Goal: Task Accomplishment & Management: Use online tool/utility

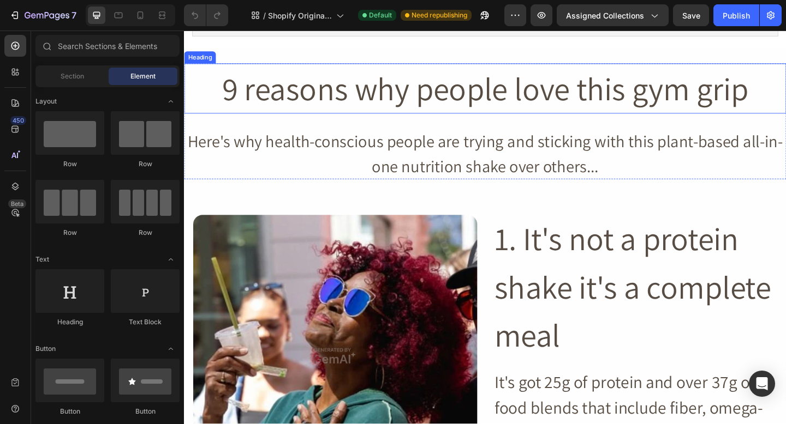
scroll to position [130, 0]
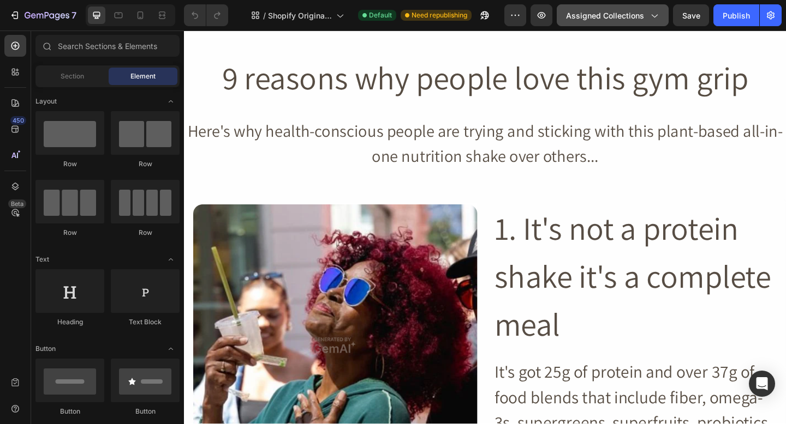
click at [607, 21] on button "Assigned Collections" at bounding box center [612, 15] width 112 height 22
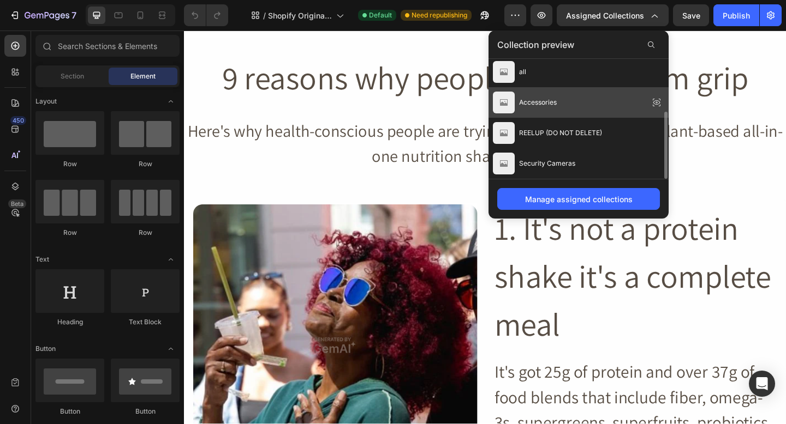
scroll to position [0, 0]
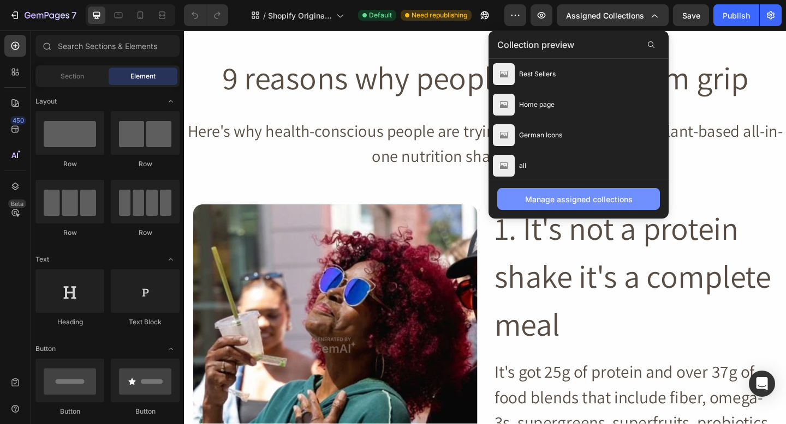
click at [549, 195] on div "Manage assigned collections" at bounding box center [578, 199] width 107 height 11
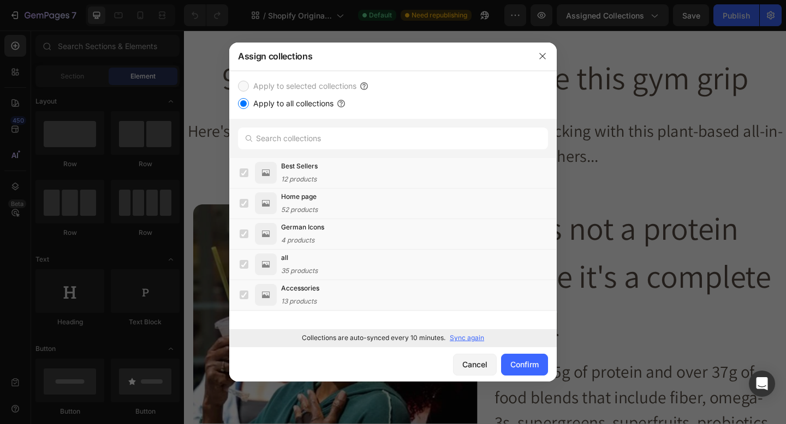
click at [255, 86] on label "Apply to selected collections" at bounding box center [302, 86] width 107 height 13
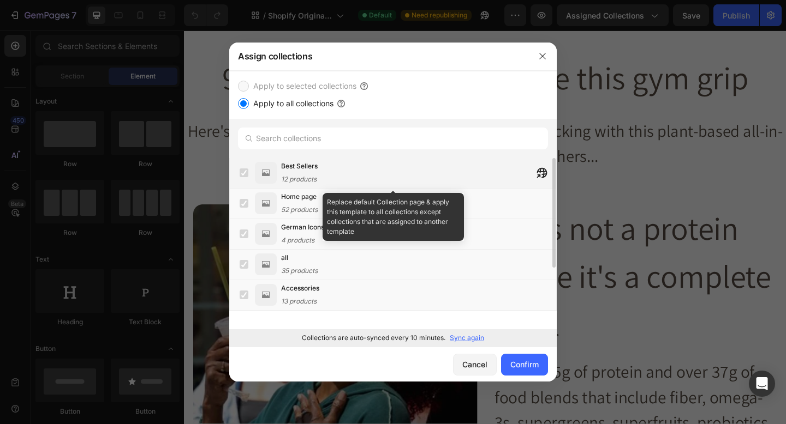
scroll to position [60, 0]
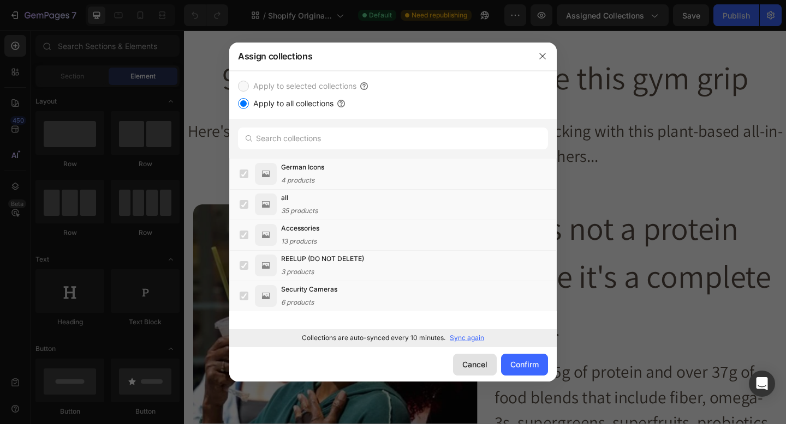
click at [471, 375] on button "Cancel" at bounding box center [475, 365] width 44 height 22
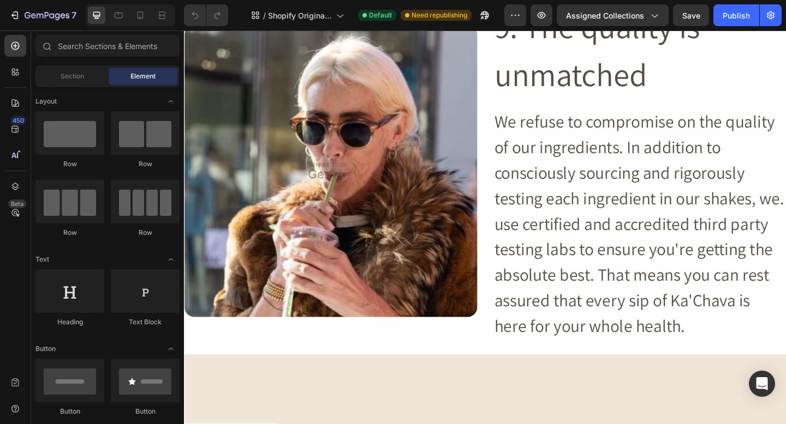
scroll to position [4047, 0]
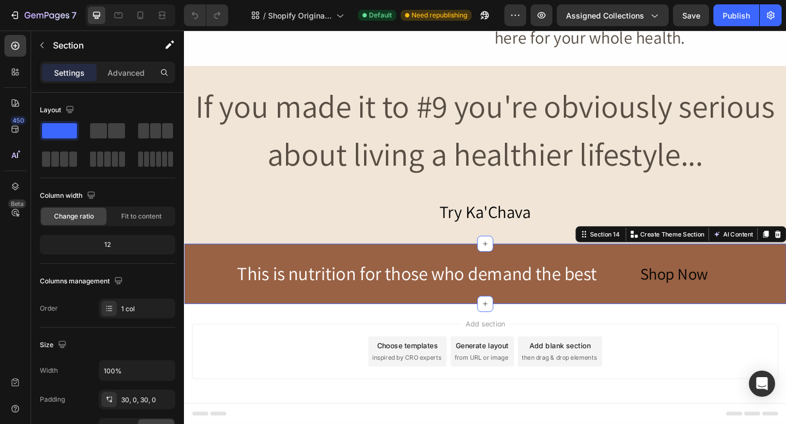
click at [696, 278] on div "This is nutrition for those who demand the best Heading Shop Now Button Row Sec…" at bounding box center [511, 295] width 655 height 65
click at [694, 296] on div "Shop Now" at bounding box center [716, 295] width 74 height 23
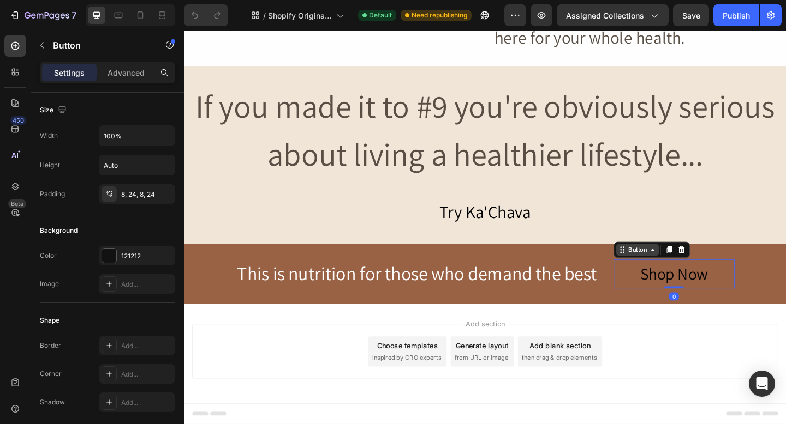
click at [695, 270] on icon at bounding box center [693, 269] width 3 height 2
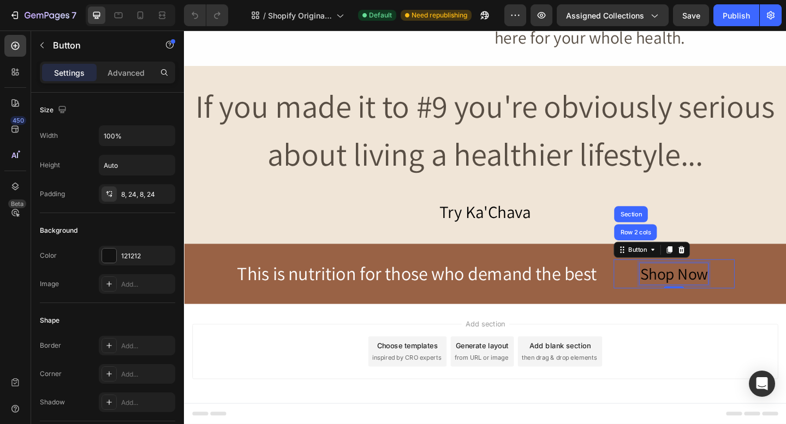
click at [700, 298] on div "Shop Now" at bounding box center [716, 295] width 74 height 23
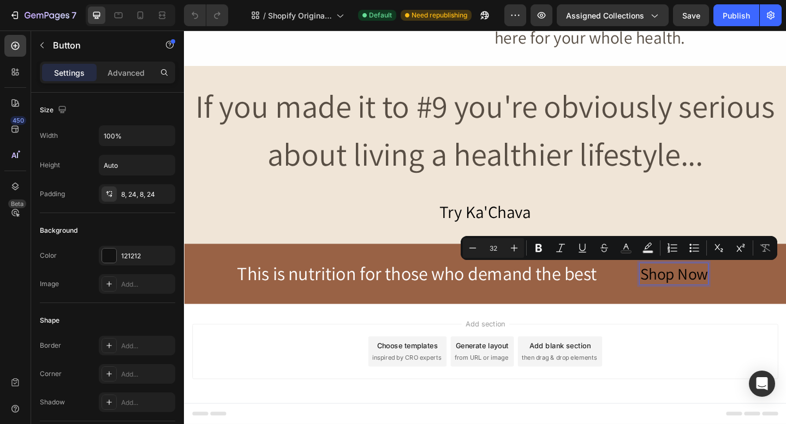
click at [736, 299] on p "Shop Now" at bounding box center [716, 295] width 74 height 23
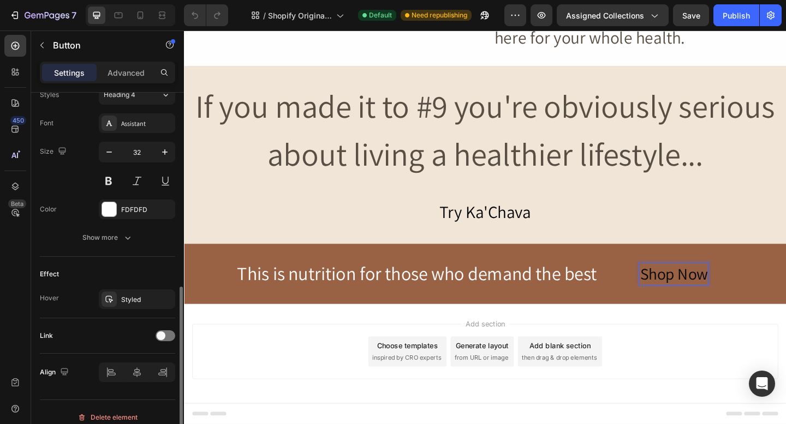
scroll to position [420, 0]
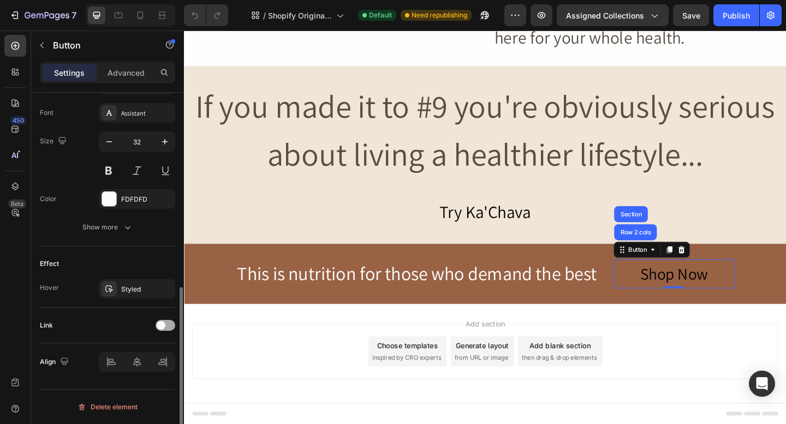
click at [162, 323] on span at bounding box center [161, 325] width 9 height 9
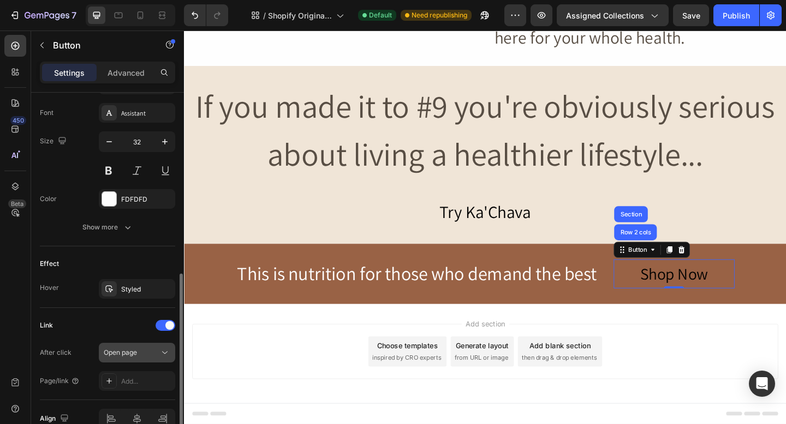
click at [151, 358] on button "Open page" at bounding box center [137, 353] width 76 height 20
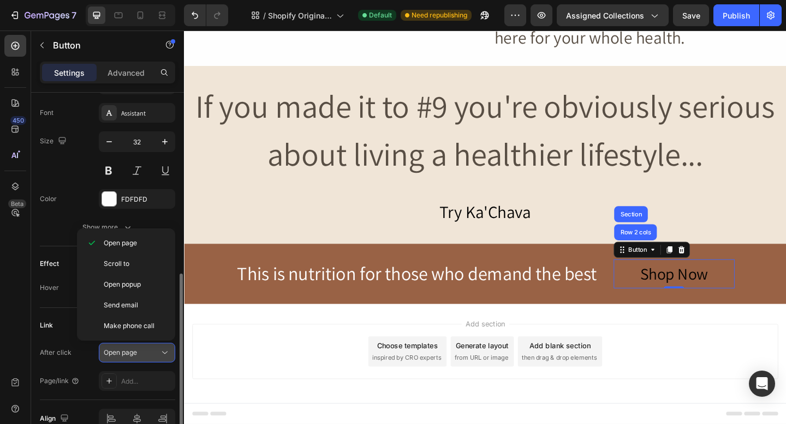
click at [155, 355] on div "Open page" at bounding box center [132, 353] width 56 height 10
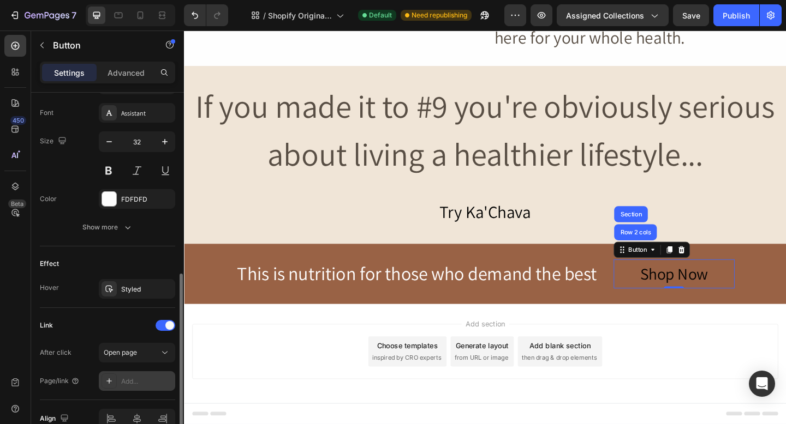
click at [152, 383] on div "Add..." at bounding box center [146, 382] width 51 height 10
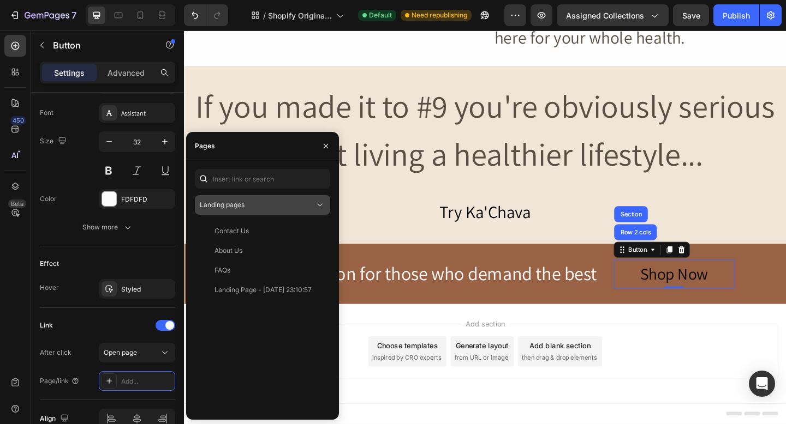
click at [233, 206] on span "Landing pages" at bounding box center [222, 205] width 45 height 8
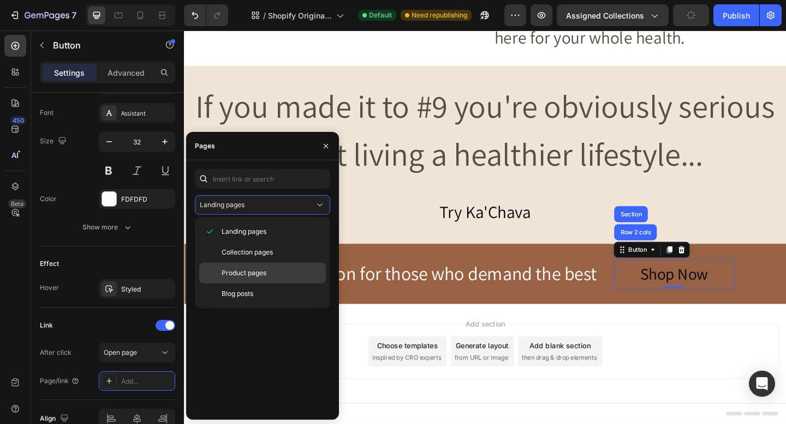
click at [261, 274] on span "Product pages" at bounding box center [243, 273] width 45 height 10
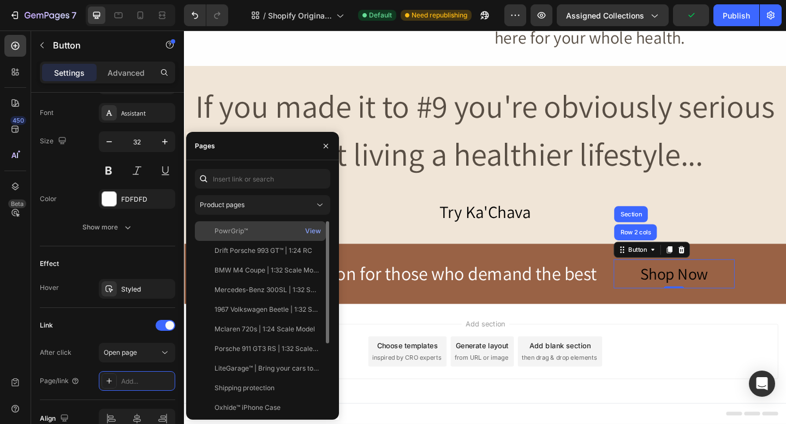
click at [259, 241] on div "PowrGrip™ View" at bounding box center [260, 251] width 131 height 20
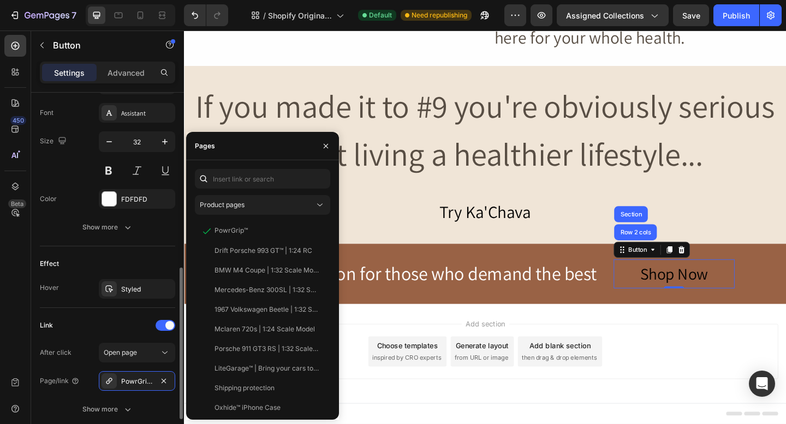
click at [128, 323] on div "Link" at bounding box center [107, 325] width 135 height 17
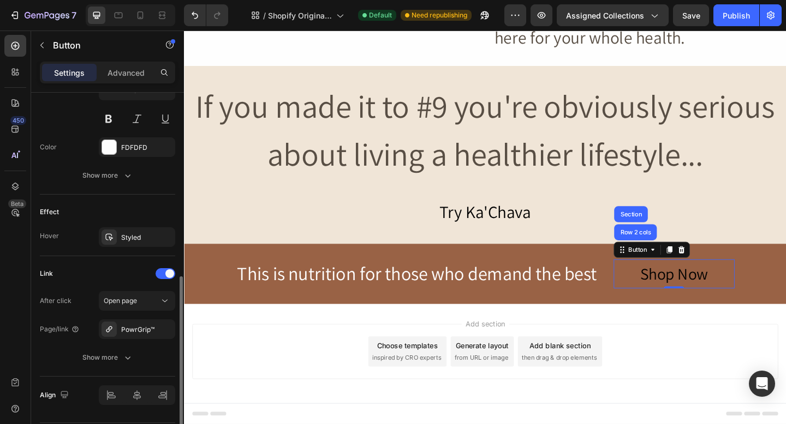
scroll to position [484, 0]
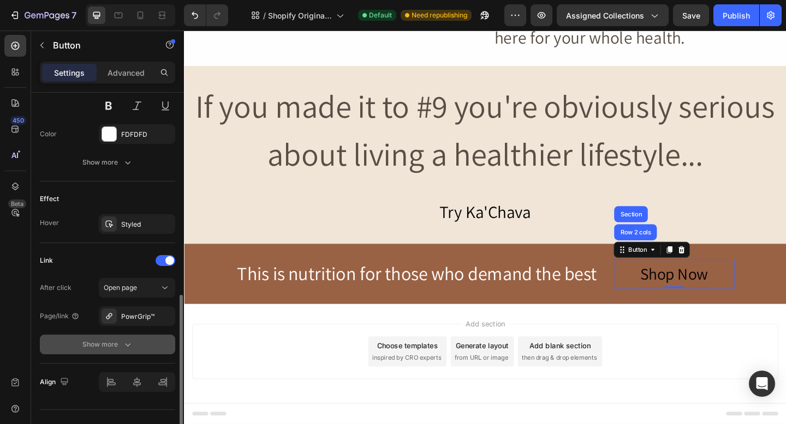
click at [118, 347] on div "Show more" at bounding box center [107, 344] width 51 height 11
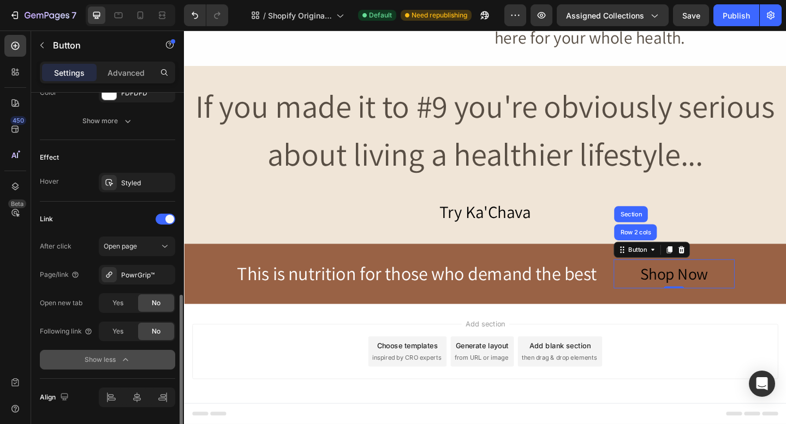
scroll to position [528, 0]
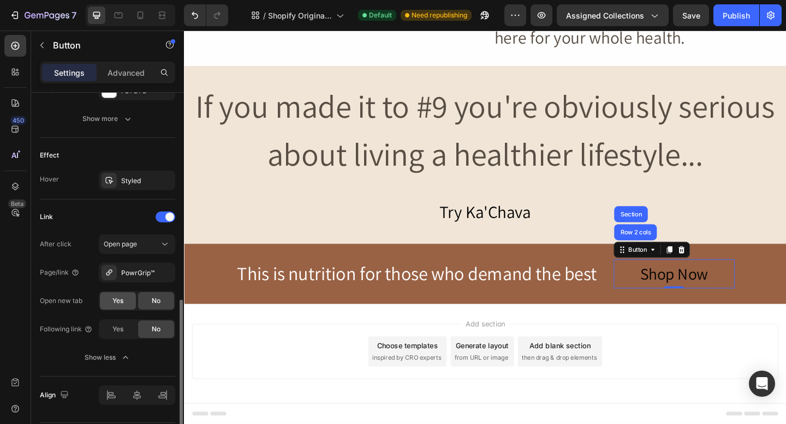
click at [127, 303] on div "Yes" at bounding box center [118, 300] width 36 height 17
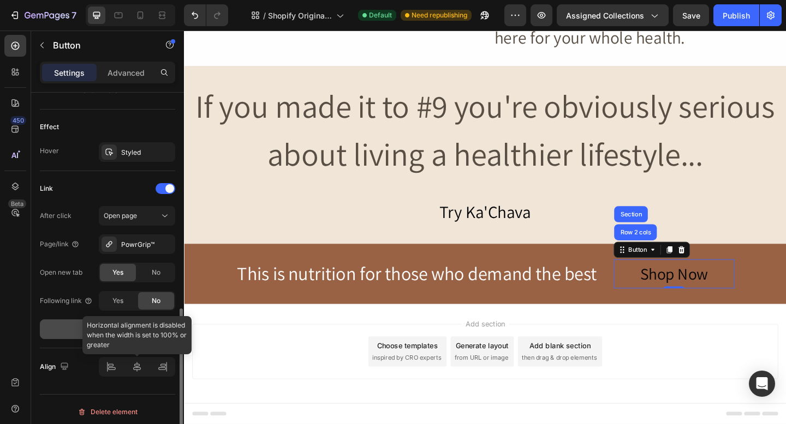
scroll to position [561, 0]
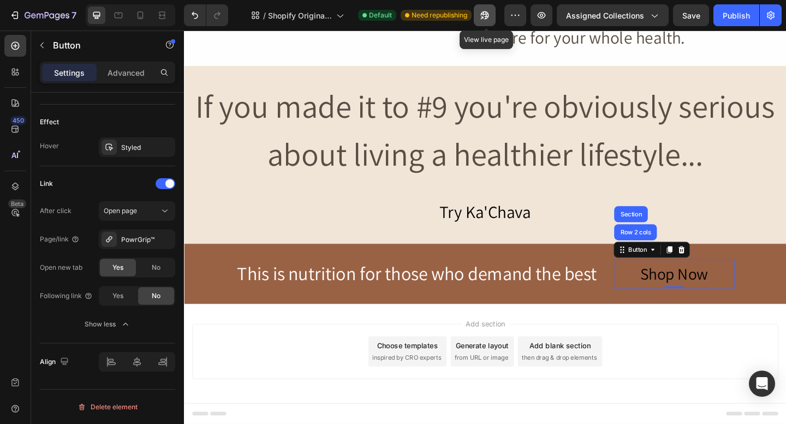
click at [492, 21] on button "button" at bounding box center [485, 15] width 22 height 22
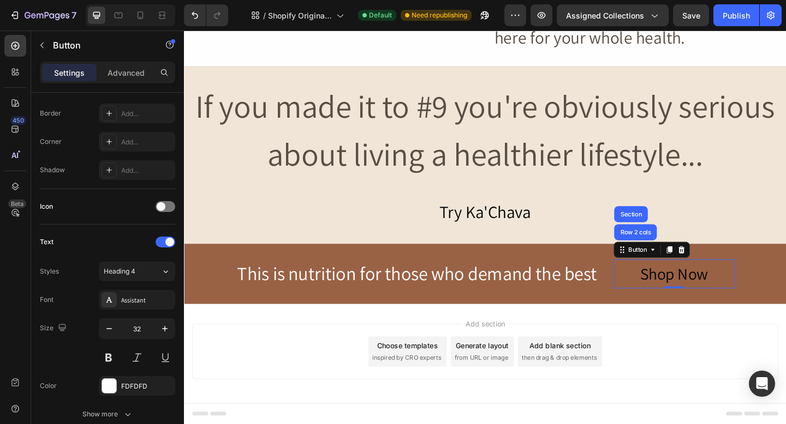
scroll to position [0, 0]
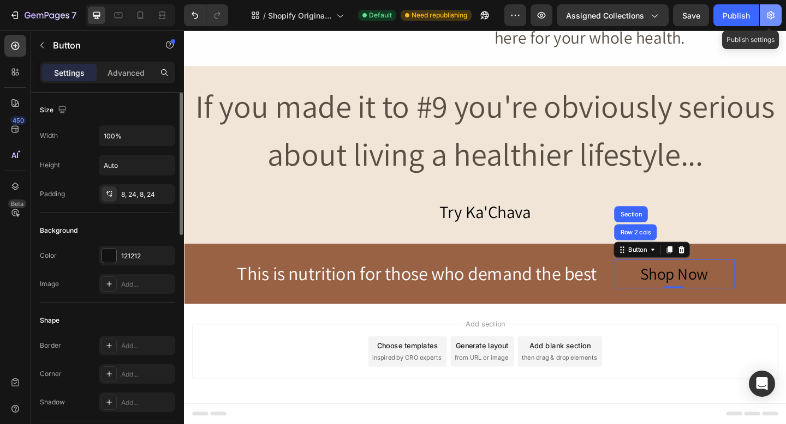
click at [769, 22] on button "button" at bounding box center [770, 15] width 22 height 22
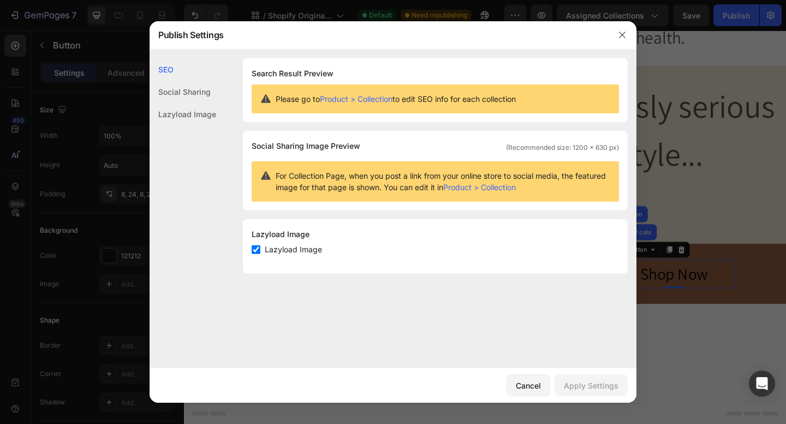
click at [693, 112] on div at bounding box center [393, 212] width 786 height 424
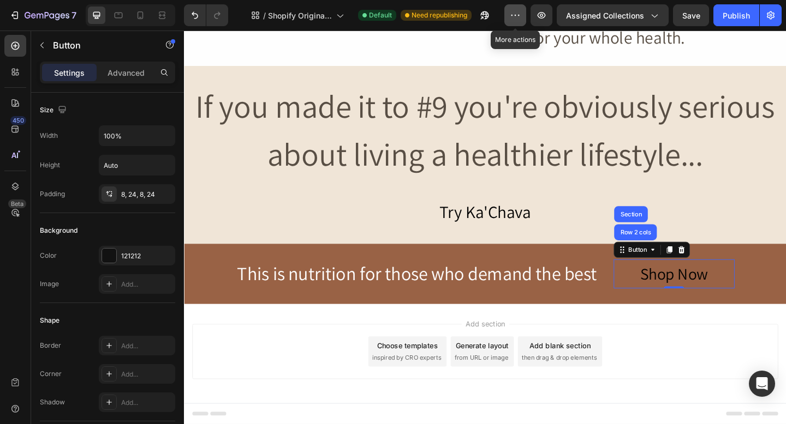
click at [519, 19] on icon "button" at bounding box center [515, 15] width 11 height 11
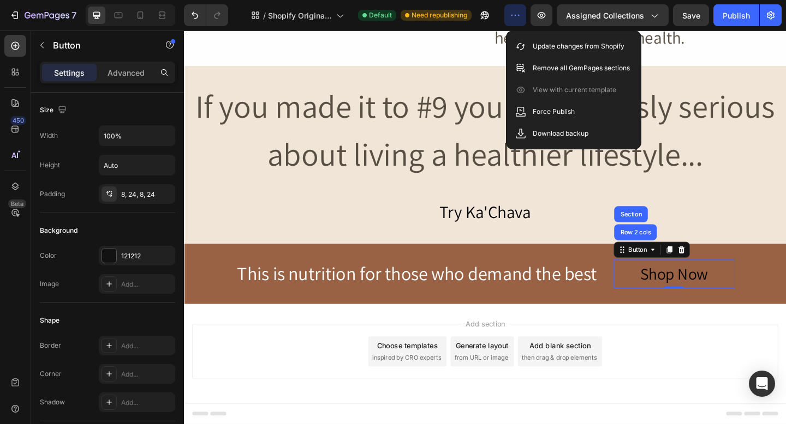
click at [519, 19] on icon "button" at bounding box center [515, 15] width 11 height 11
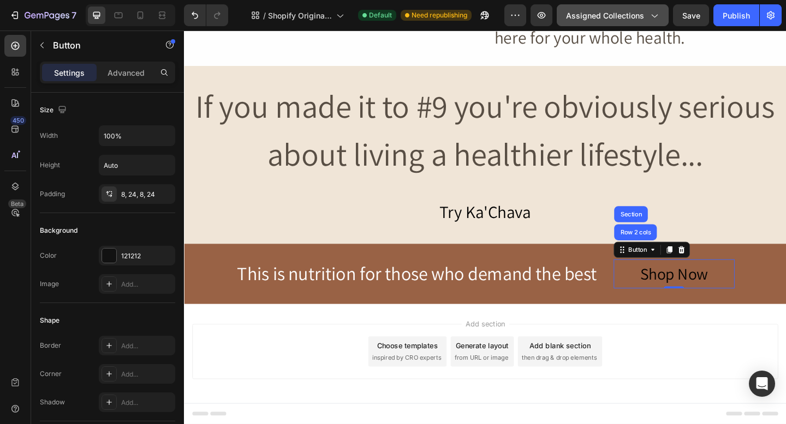
click at [590, 19] on span "Assigned Collections" at bounding box center [605, 15] width 78 height 11
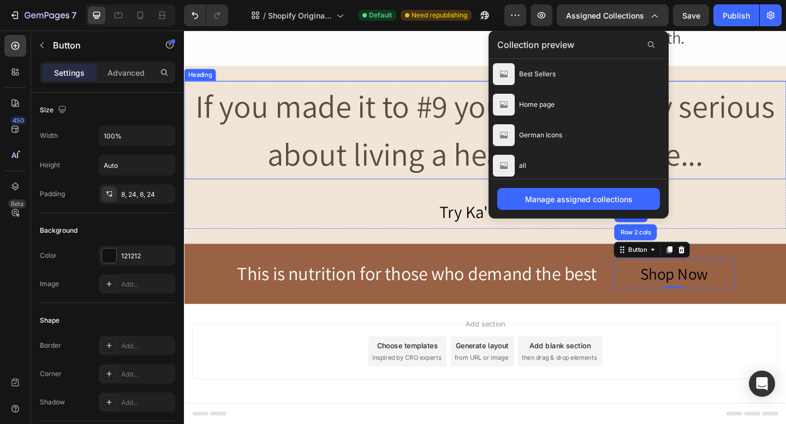
click at [359, 119] on h2 "If you made it to #9 you're obviously serious about living a healthier lifestyl…" at bounding box center [511, 139] width 655 height 107
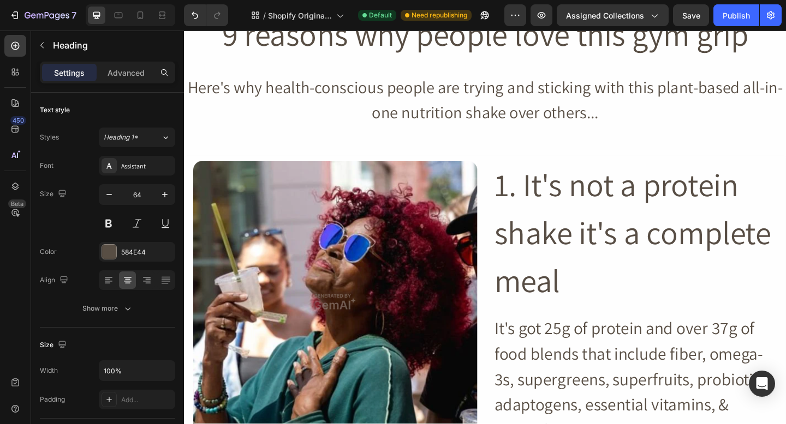
scroll to position [123, 0]
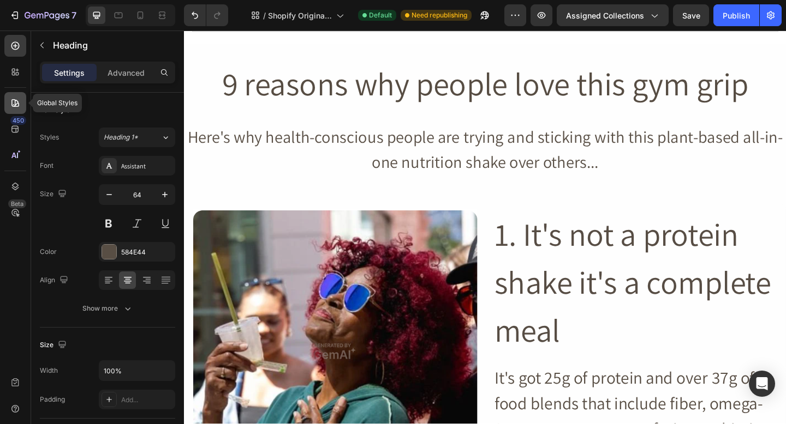
click at [9, 109] on div at bounding box center [15, 103] width 22 height 22
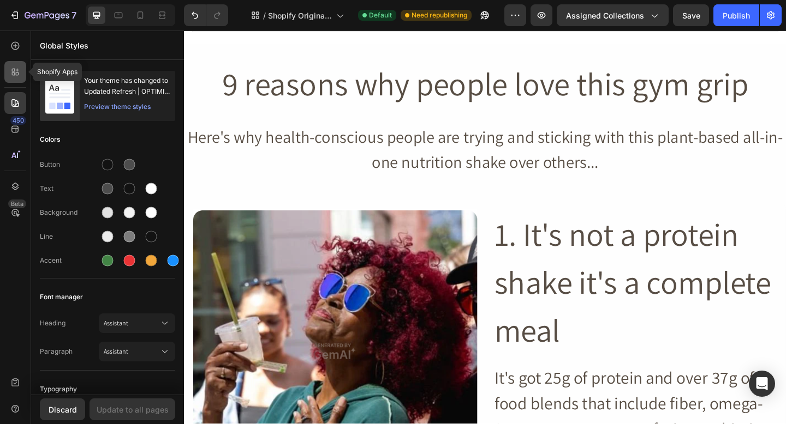
click at [19, 81] on div at bounding box center [15, 72] width 22 height 22
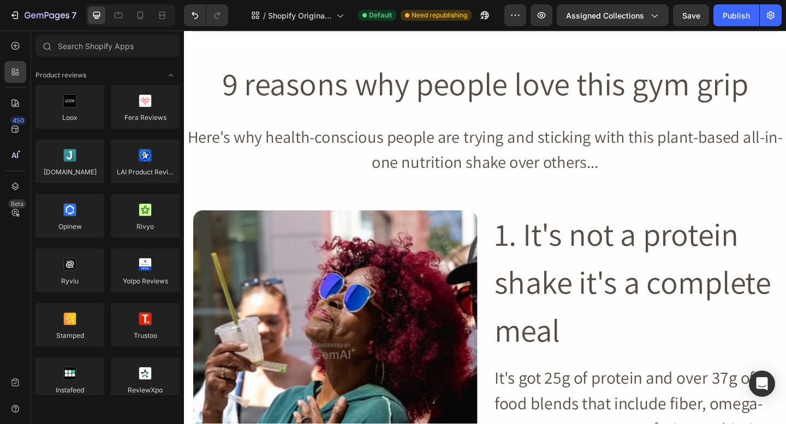
click at [18, 57] on div "450 Beta" at bounding box center [15, 203] width 22 height 337
click at [17, 53] on div at bounding box center [15, 46] width 22 height 22
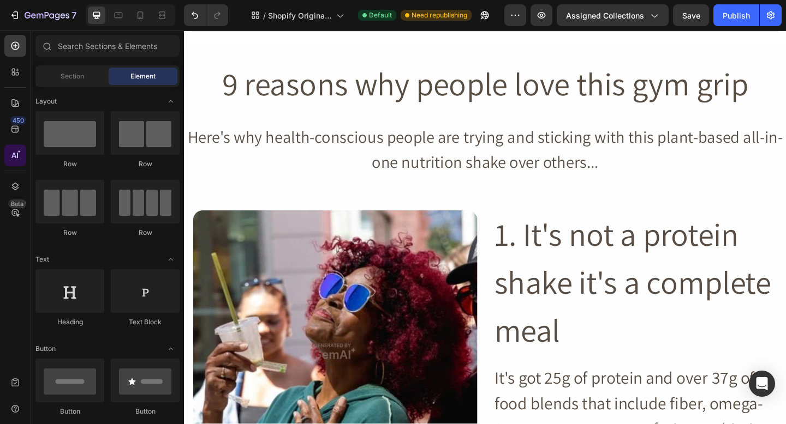
click at [5, 157] on div at bounding box center [15, 156] width 22 height 22
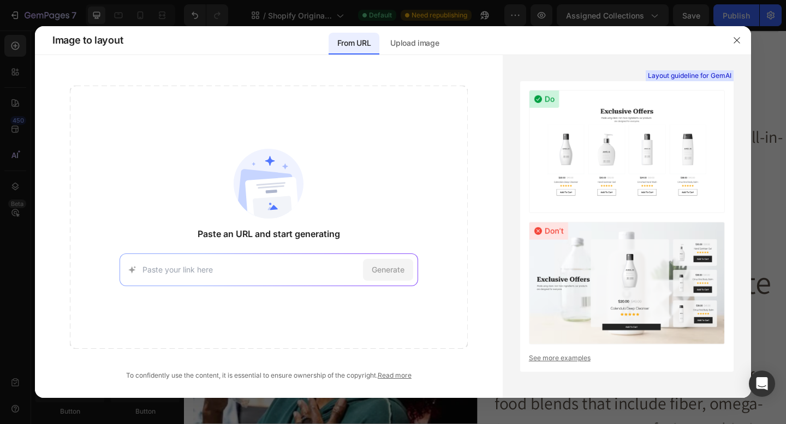
click at [3, 161] on div at bounding box center [393, 212] width 786 height 424
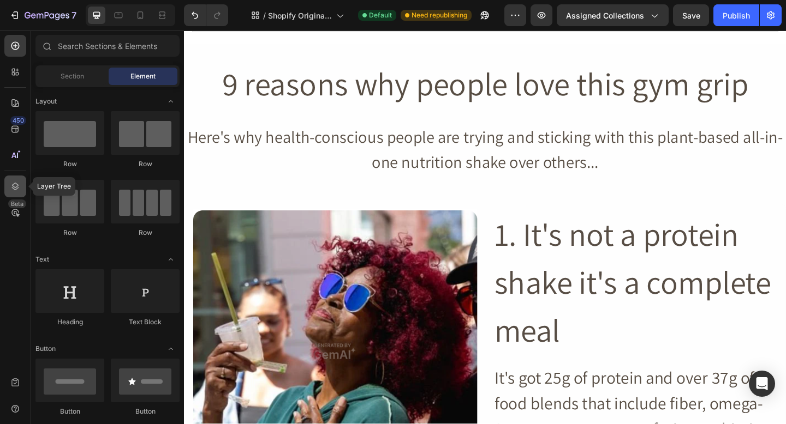
click at [12, 185] on icon at bounding box center [15, 187] width 7 height 8
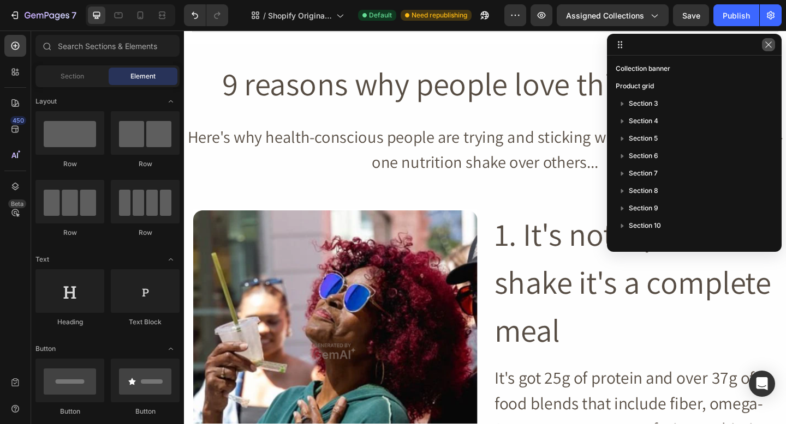
click at [772, 49] on button "button" at bounding box center [768, 44] width 13 height 13
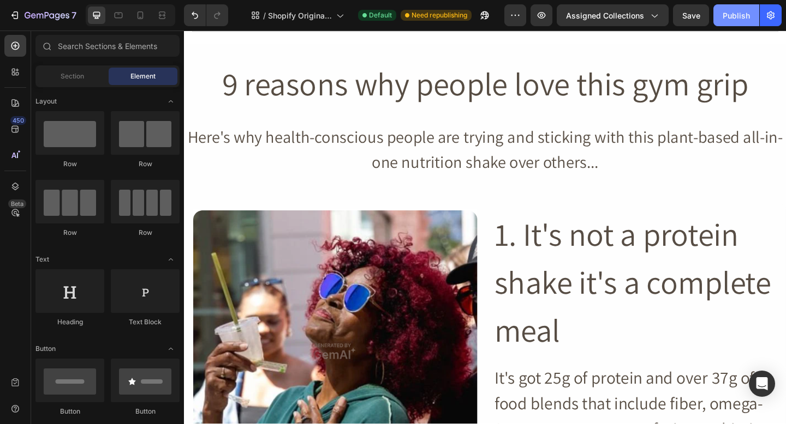
click at [746, 9] on button "Publish" at bounding box center [736, 15] width 46 height 22
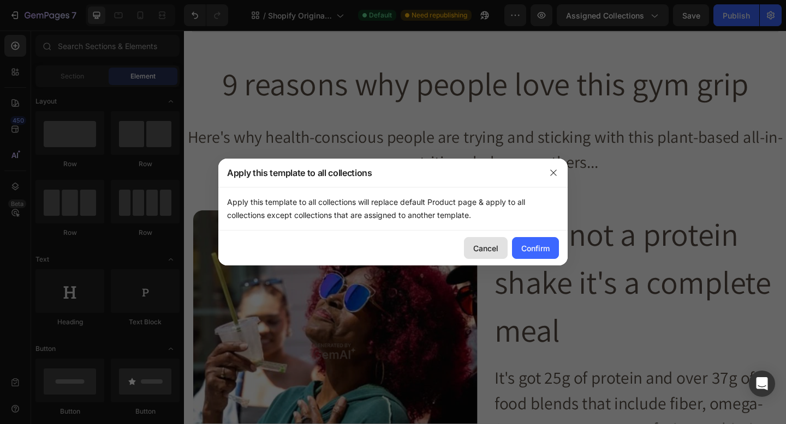
click at [495, 256] on button "Cancel" at bounding box center [486, 248] width 44 height 22
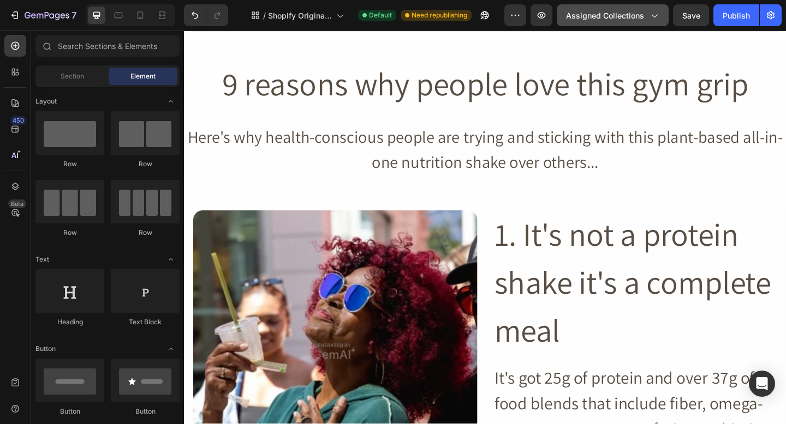
click at [592, 6] on button "Assigned Collections" at bounding box center [612, 15] width 112 height 22
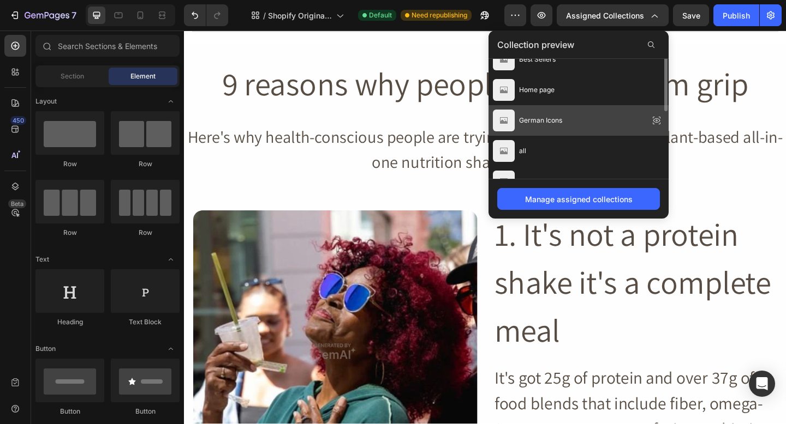
scroll to position [0, 0]
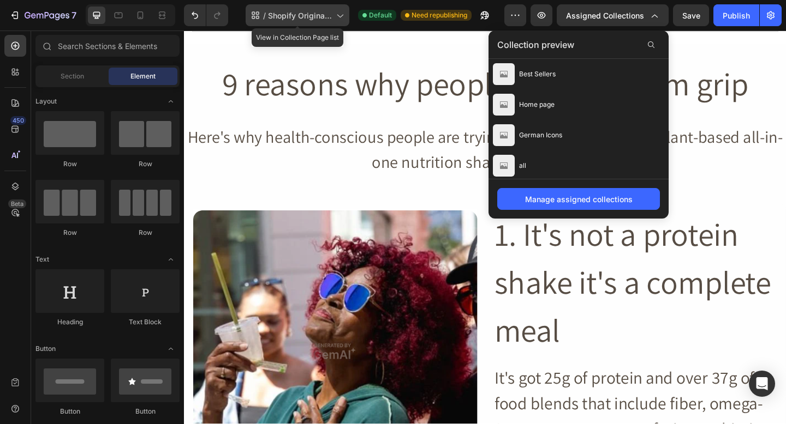
click at [271, 21] on span "Shopify Original Collection Template" at bounding box center [300, 15] width 64 height 11
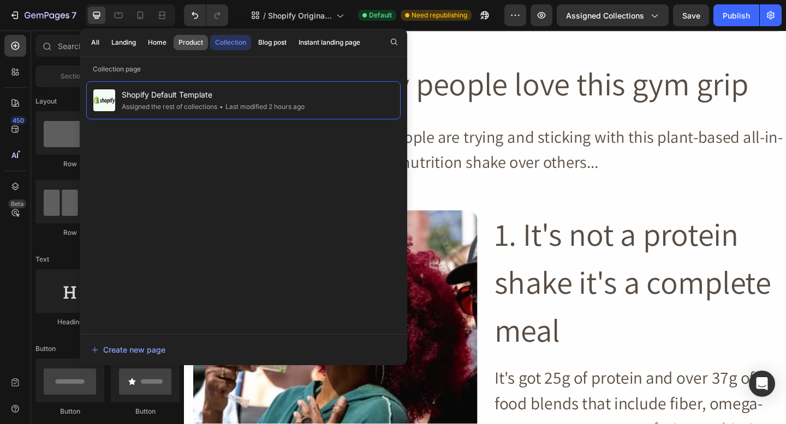
click at [188, 39] on div "Product" at bounding box center [190, 43] width 25 height 10
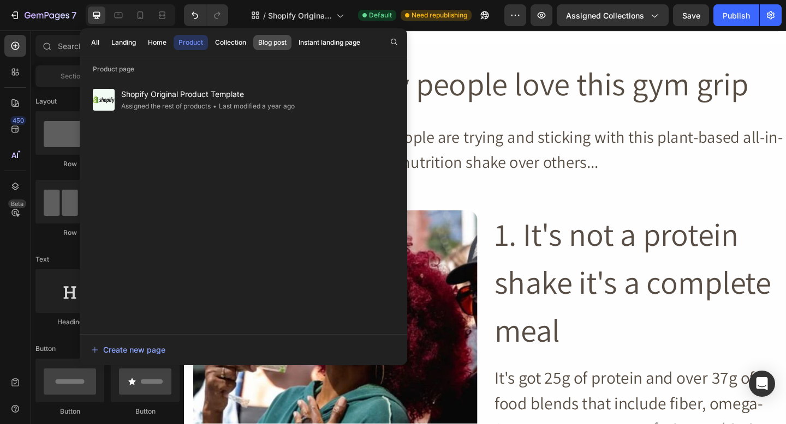
click at [274, 41] on div "Blog post" at bounding box center [272, 43] width 28 height 10
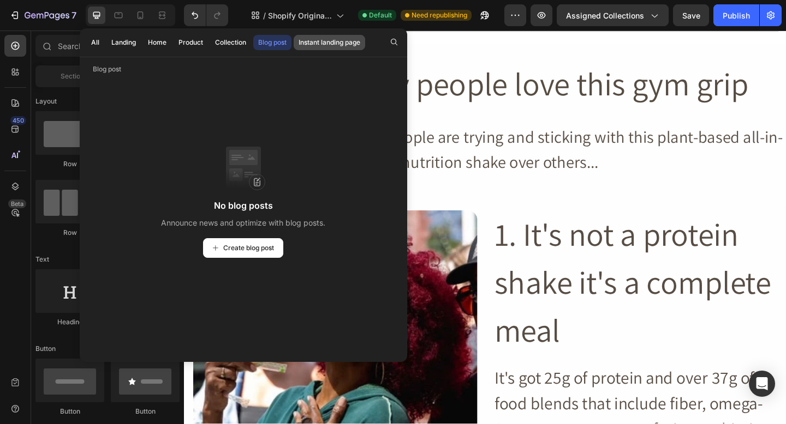
click at [332, 47] on div "Instant landing page" at bounding box center [329, 43] width 62 height 10
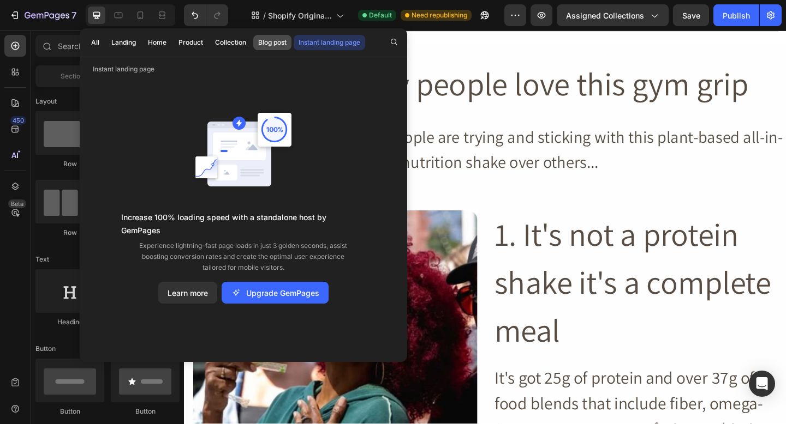
click at [271, 46] on div "Blog post" at bounding box center [272, 43] width 28 height 10
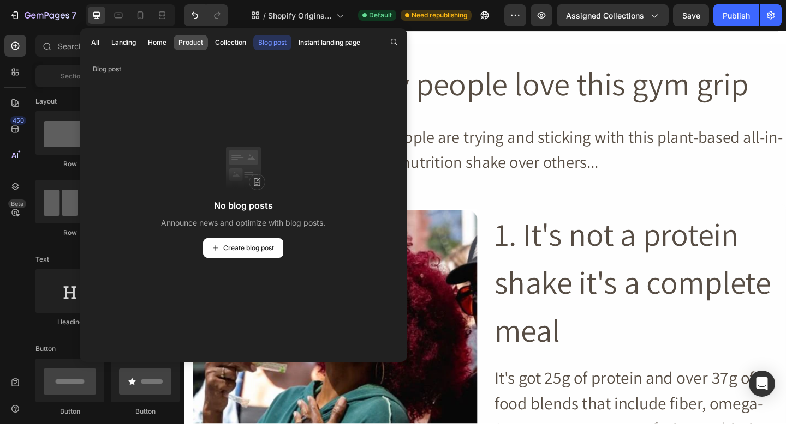
click at [183, 43] on div "Product" at bounding box center [190, 43] width 25 height 10
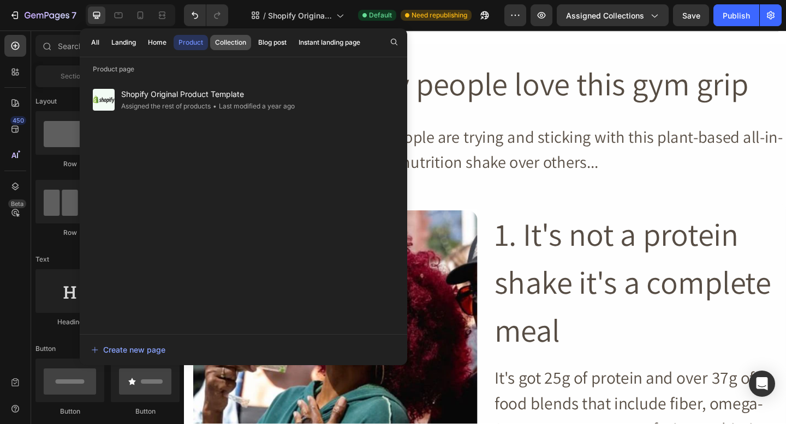
click at [226, 43] on div "Collection" at bounding box center [230, 43] width 31 height 10
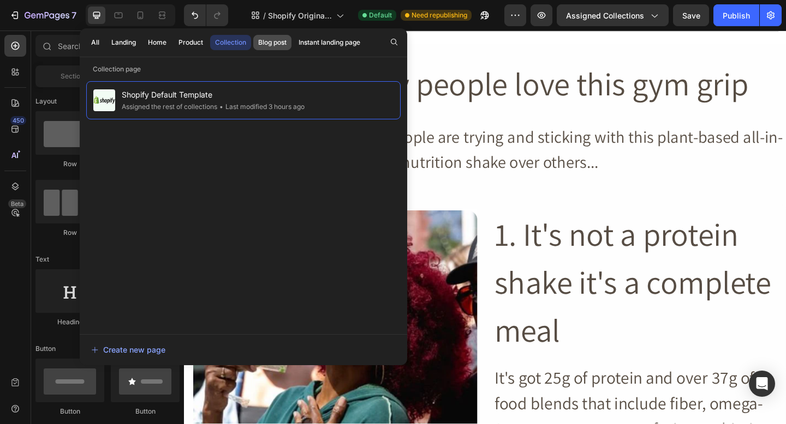
click at [268, 44] on div "Blog post" at bounding box center [272, 43] width 28 height 10
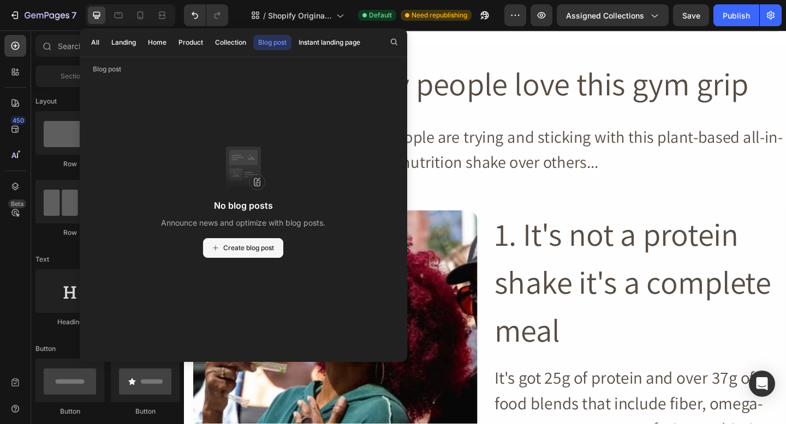
click at [232, 249] on span "Create blog post" at bounding box center [248, 248] width 51 height 10
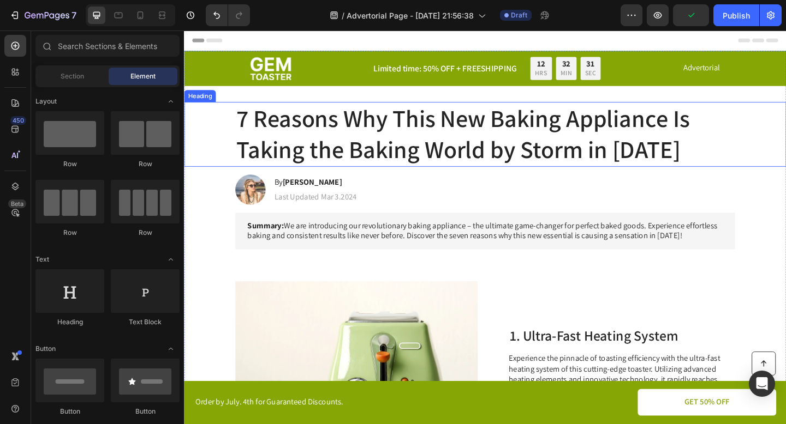
scroll to position [8, 0]
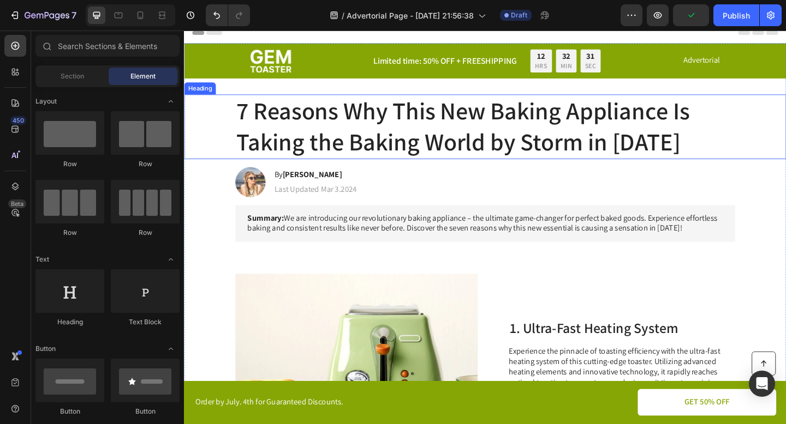
click at [471, 149] on h1 "7 Reasons Why This New Baking Appliance Is Taking the Baking World by Storm in …" at bounding box center [510, 135] width 543 height 70
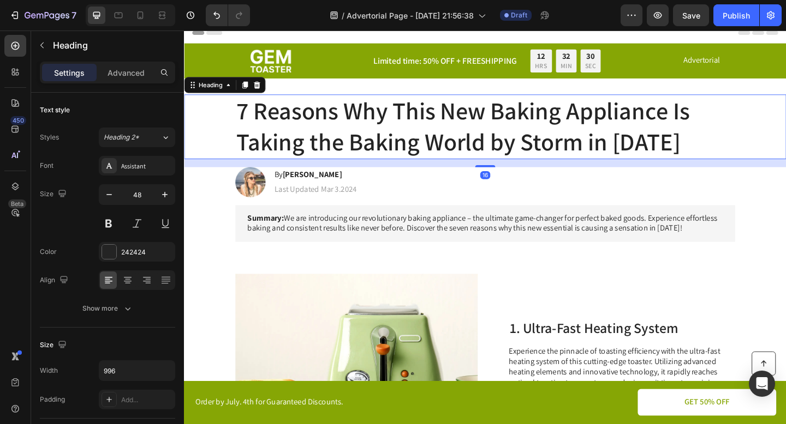
click at [468, 127] on h1 "7 Reasons Why This New Baking Appliance Is Taking the Baking World by Storm in …" at bounding box center [510, 135] width 543 height 70
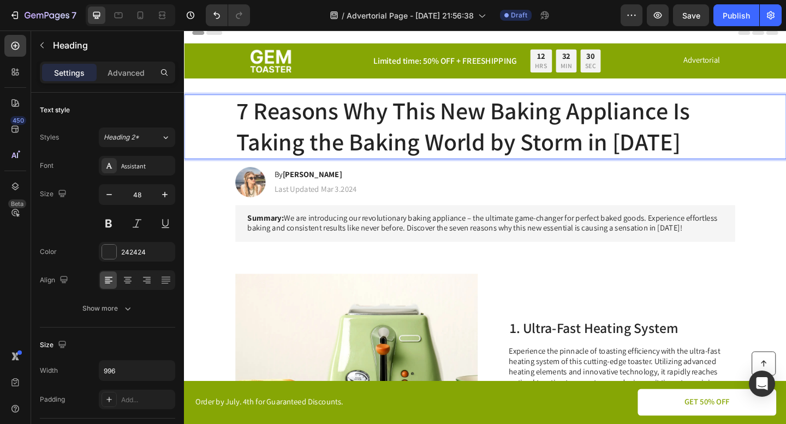
click at [468, 127] on p "7 Reasons Why This New Baking Appliance Is Taking the Baking World by Storm in …" at bounding box center [511, 135] width 541 height 68
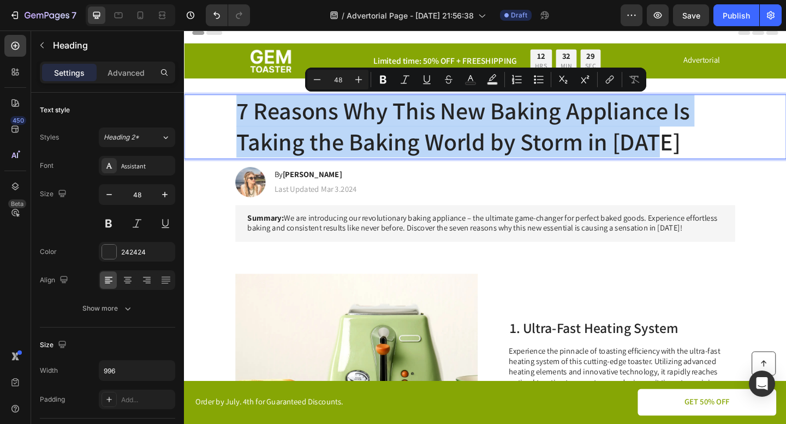
click at [468, 127] on p "7 Reasons Why This New Baking Appliance Is Taking the Baking World by Storm in …" at bounding box center [511, 135] width 541 height 68
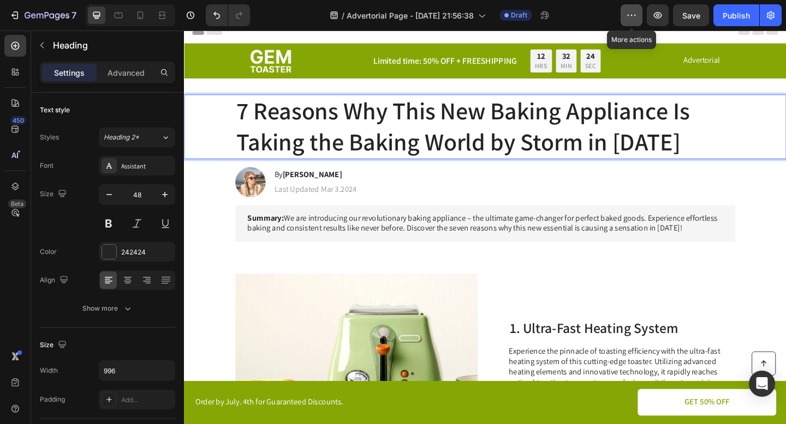
click at [631, 18] on icon "button" at bounding box center [631, 15] width 11 height 11
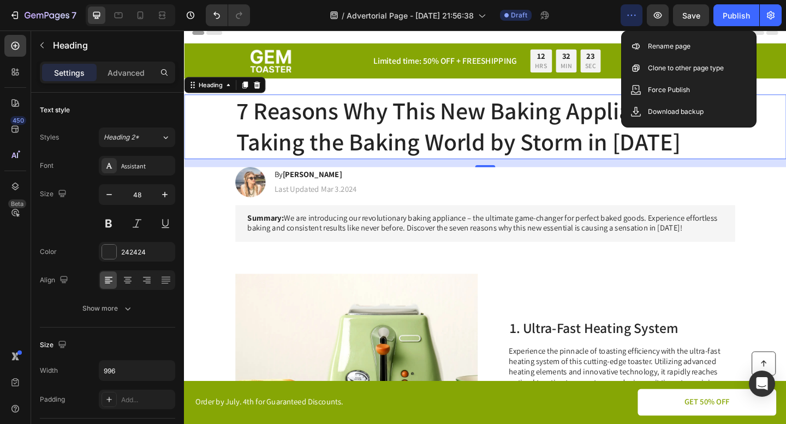
click at [631, 18] on icon "button" at bounding box center [631, 15] width 11 height 11
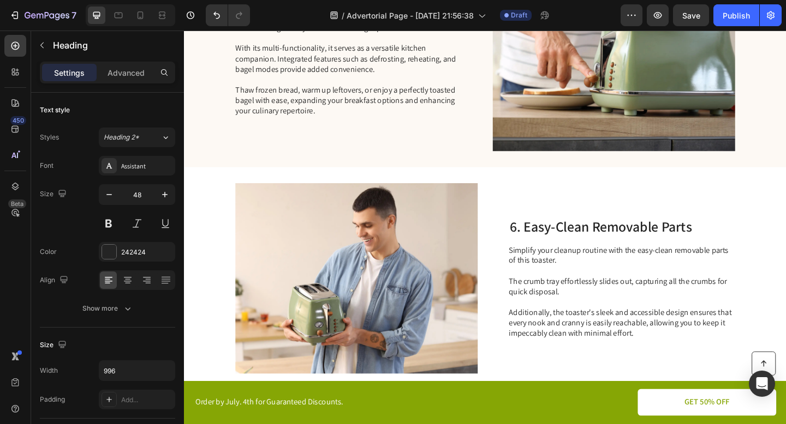
scroll to position [1275, 0]
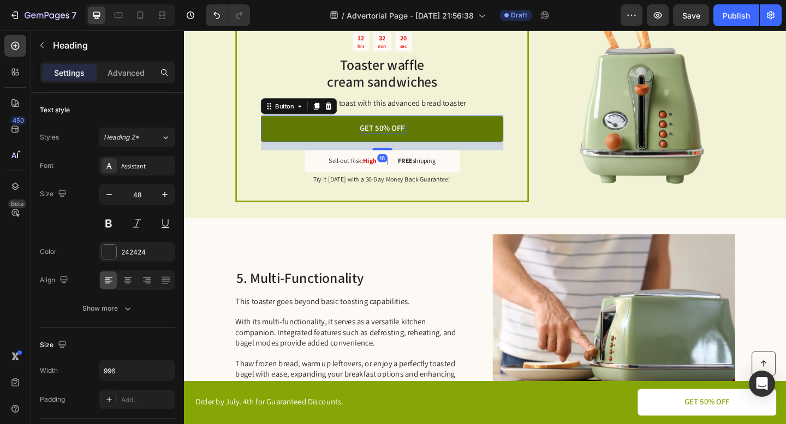
click at [422, 134] on p "GET 50% OFF" at bounding box center [399, 137] width 49 height 11
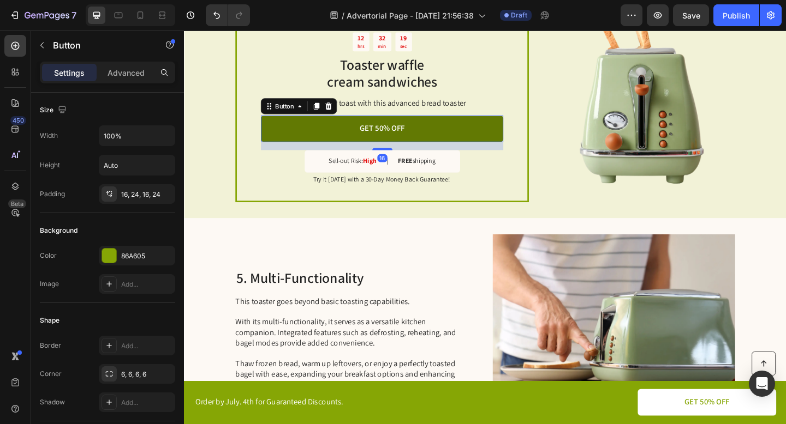
click at [452, 140] on link "GET 50% OFF" at bounding box center [398, 137] width 263 height 29
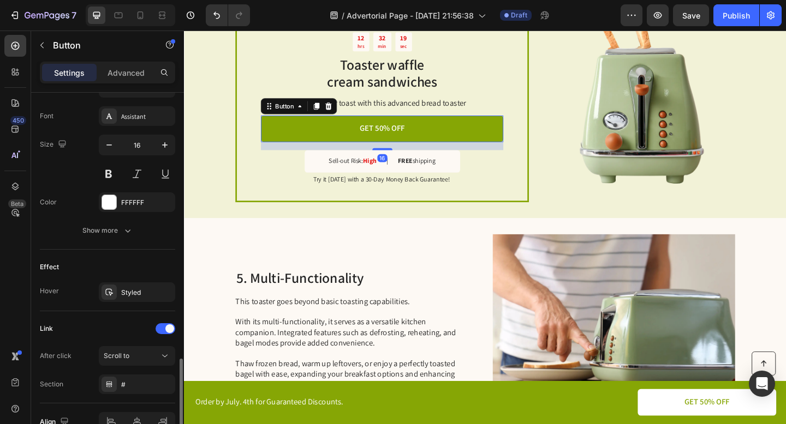
scroll to position [476, 0]
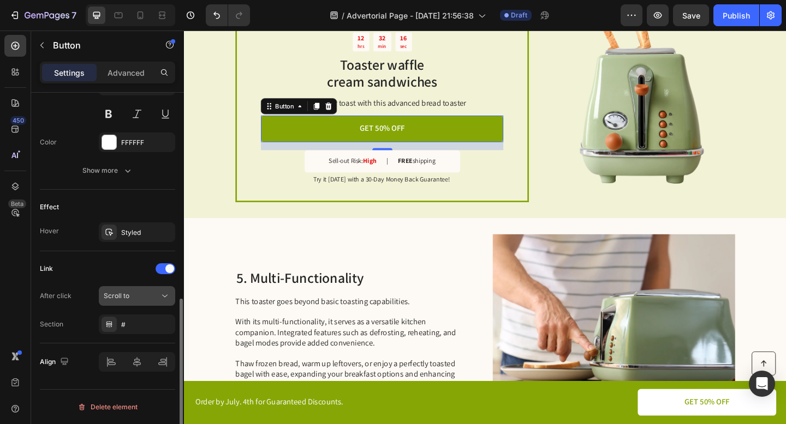
click at [137, 298] on div "Scroll to" at bounding box center [132, 296] width 56 height 10
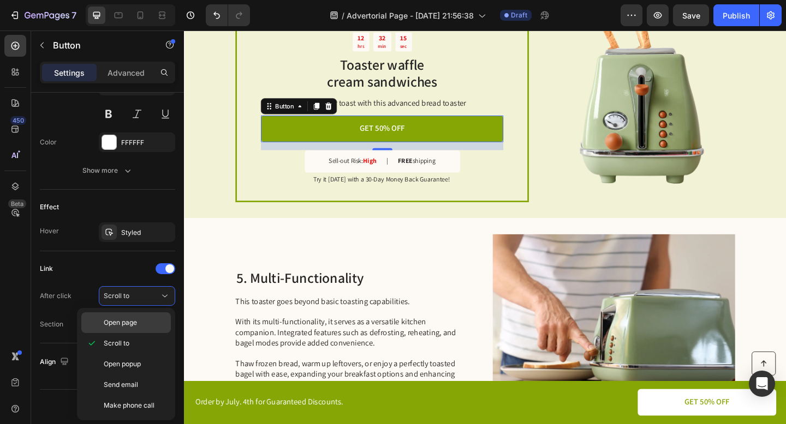
click at [143, 327] on p "Open page" at bounding box center [135, 323] width 62 height 10
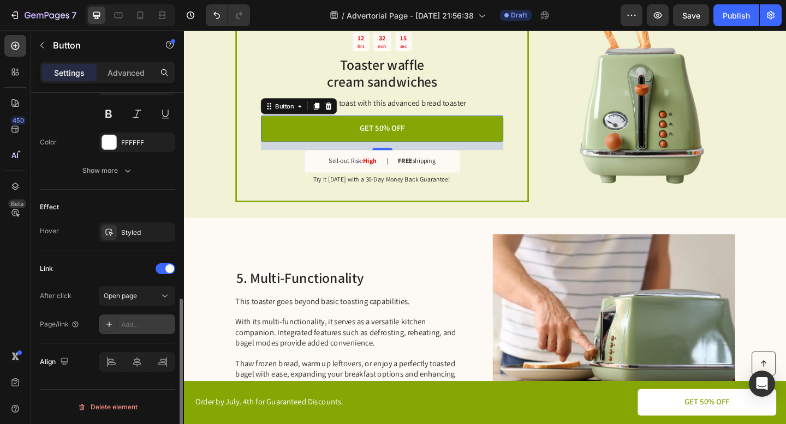
click at [138, 326] on div "Add..." at bounding box center [146, 325] width 51 height 10
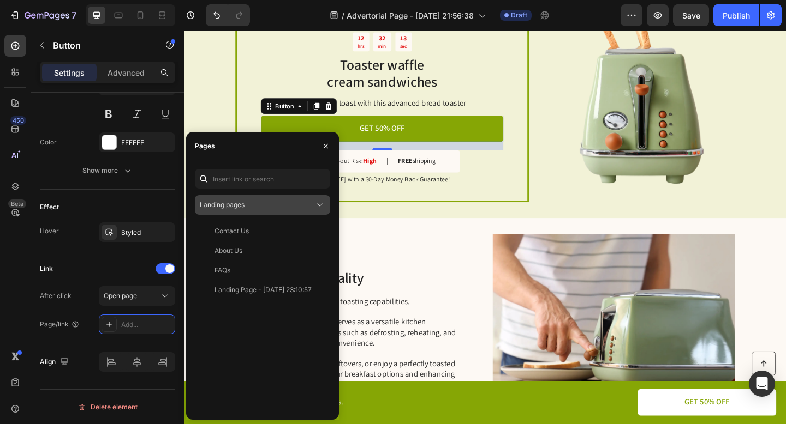
click at [247, 212] on button "Landing pages" at bounding box center [262, 205] width 135 height 20
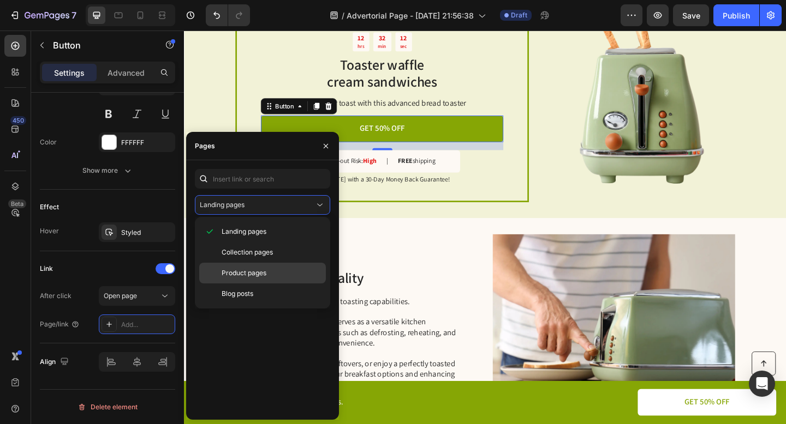
click at [247, 276] on span "Product pages" at bounding box center [243, 273] width 45 height 10
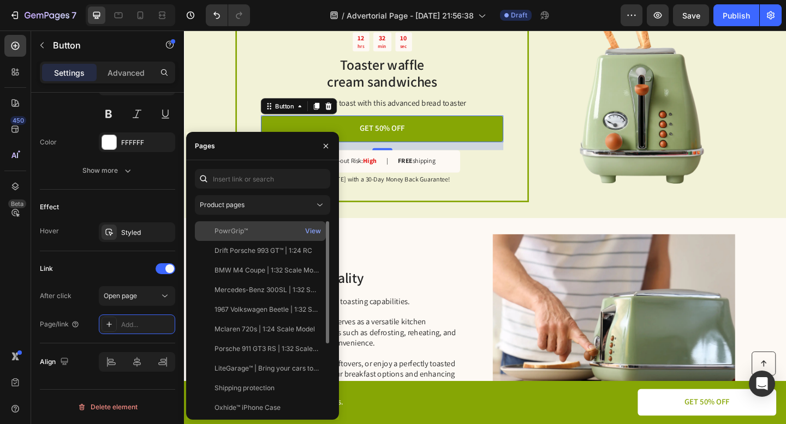
click at [247, 241] on div "PowrGrip™ View" at bounding box center [260, 251] width 131 height 20
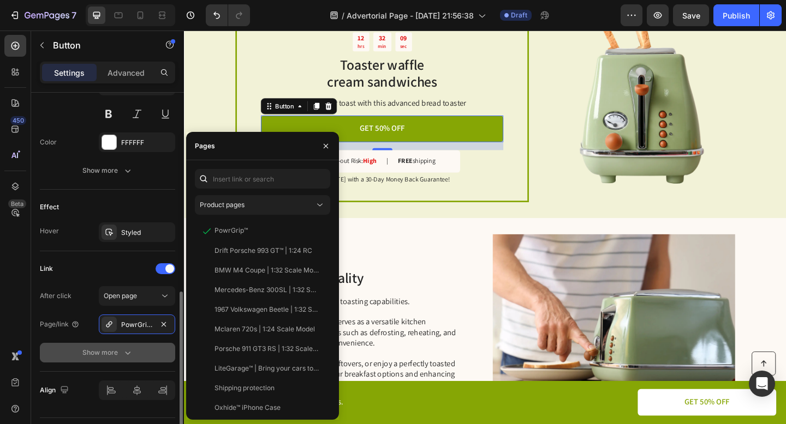
click at [124, 353] on icon "button" at bounding box center [127, 352] width 11 height 11
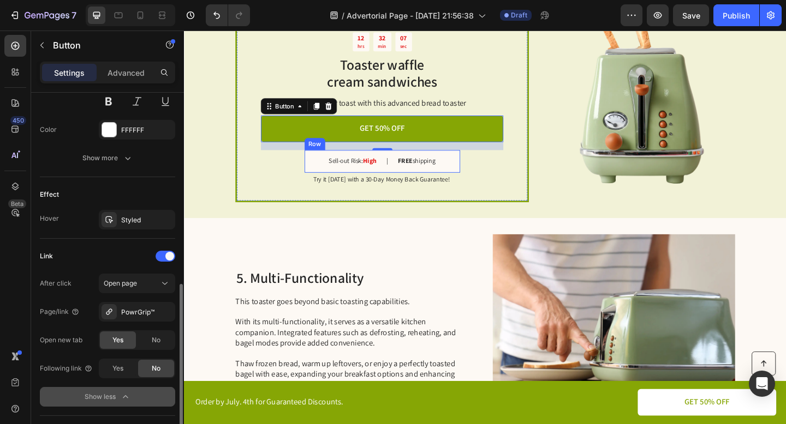
scroll to position [1258, 0]
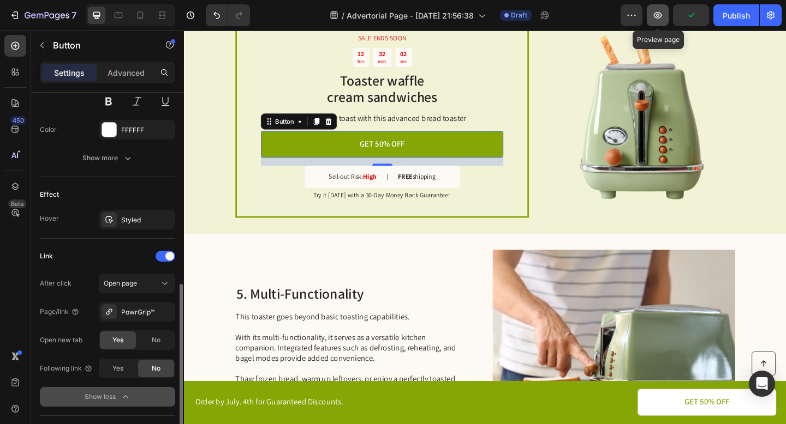
click at [652, 13] on button "button" at bounding box center [657, 15] width 22 height 22
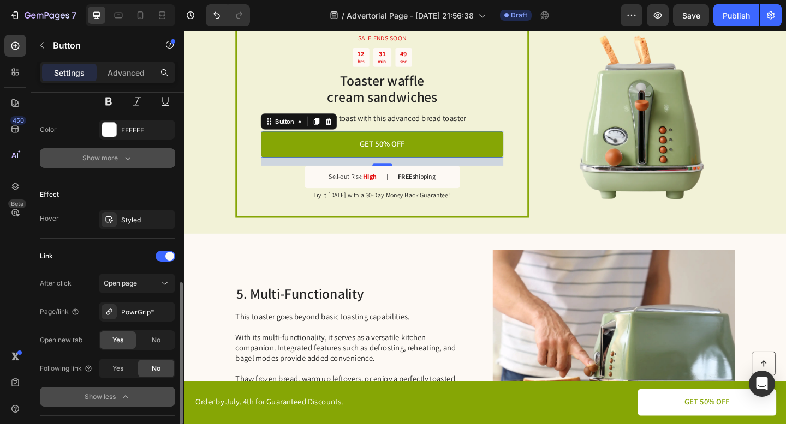
scroll to position [0, 0]
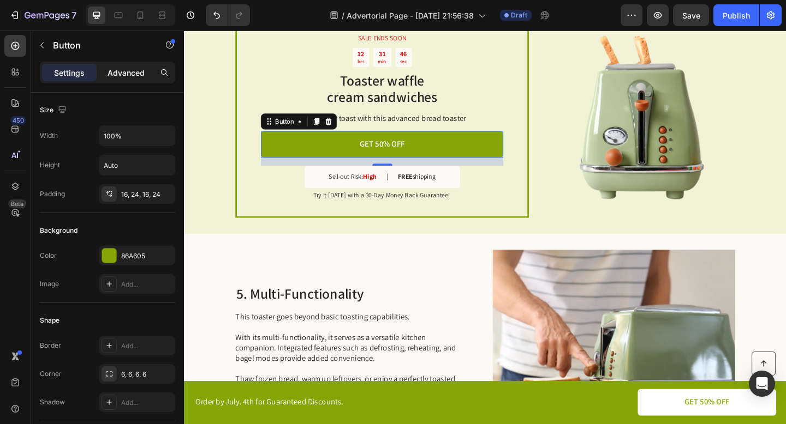
click at [125, 73] on p "Advanced" at bounding box center [125, 72] width 37 height 11
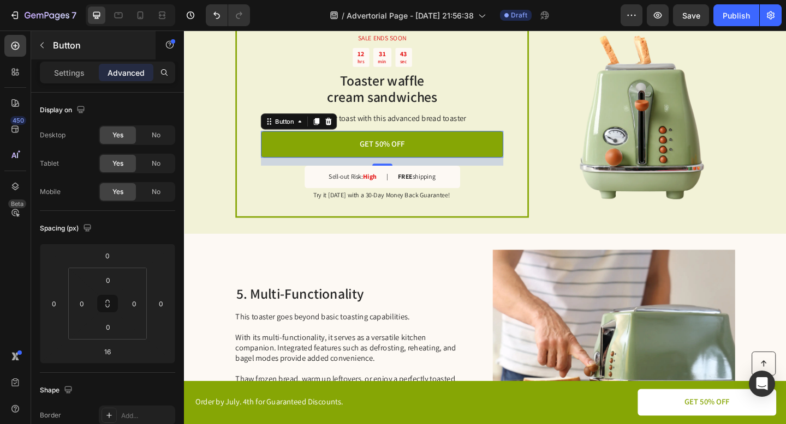
click at [85, 51] on p "Button" at bounding box center [99, 45] width 93 height 13
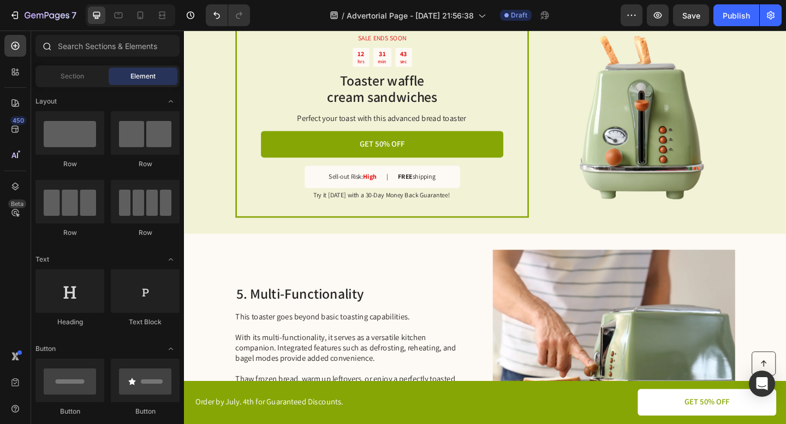
click at [79, 59] on div at bounding box center [107, 48] width 153 height 26
click at [68, 80] on span "Section" at bounding box center [72, 76] width 23 height 10
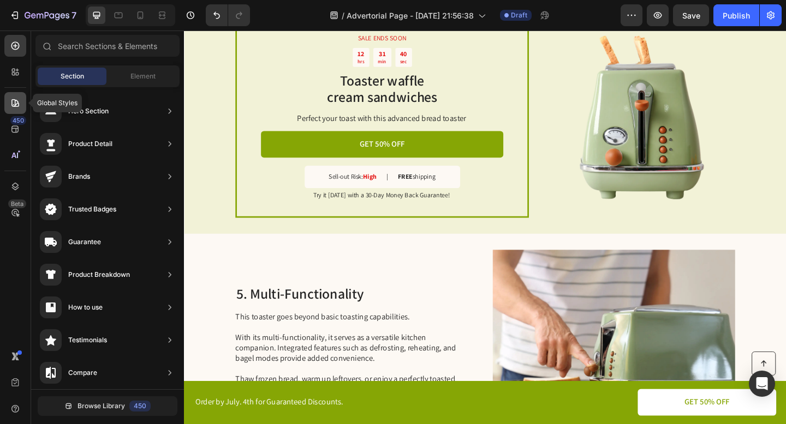
click at [14, 105] on icon at bounding box center [15, 103] width 11 height 11
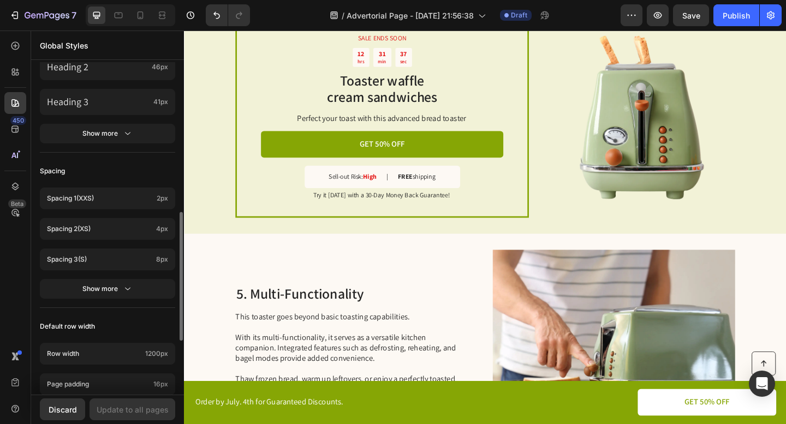
scroll to position [525, 0]
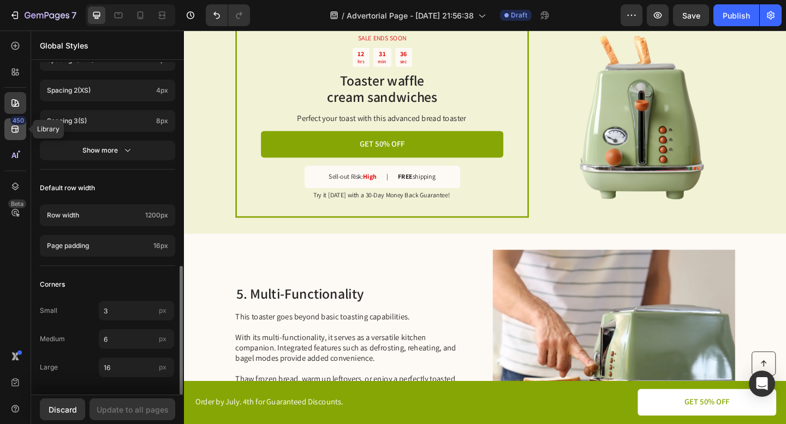
click at [16, 125] on icon at bounding box center [15, 129] width 11 height 11
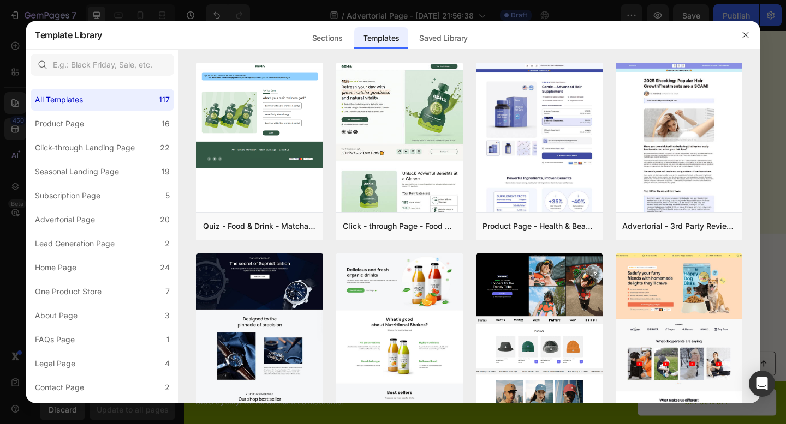
click at [16, 48] on div at bounding box center [393, 212] width 786 height 424
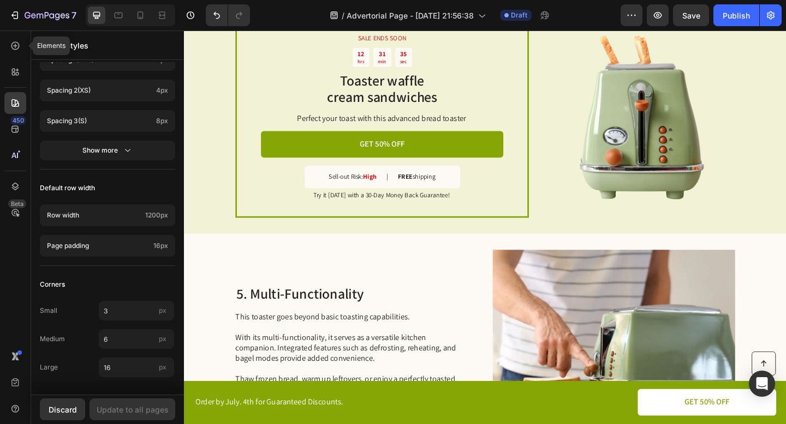
click at [16, 48] on icon at bounding box center [15, 45] width 11 height 11
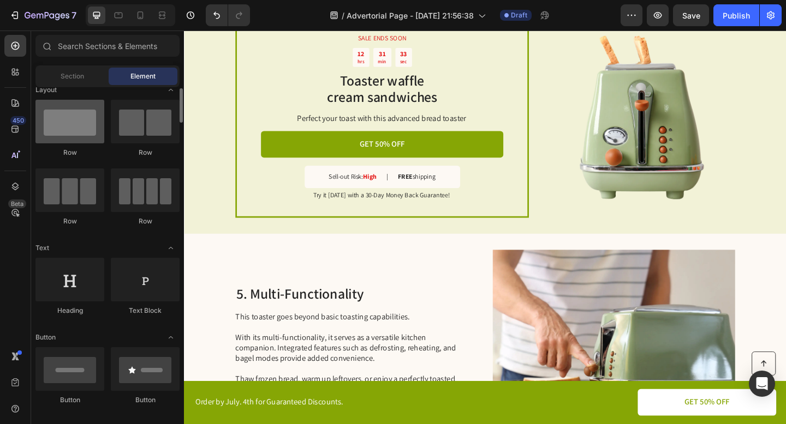
scroll to position [4, 0]
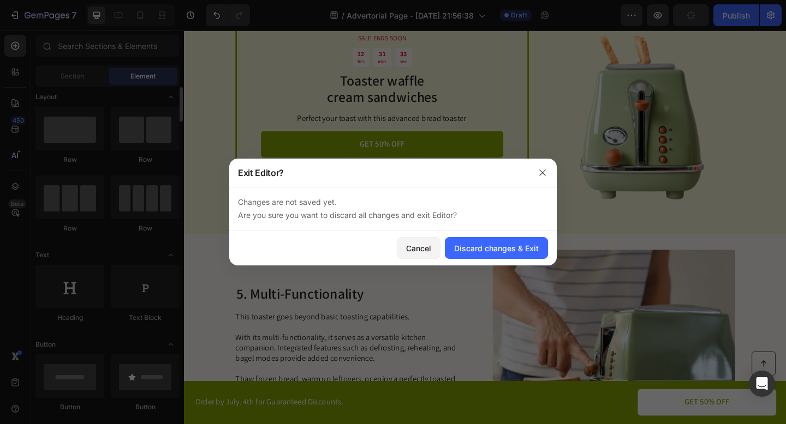
click at [44, 97] on div at bounding box center [393, 212] width 786 height 424
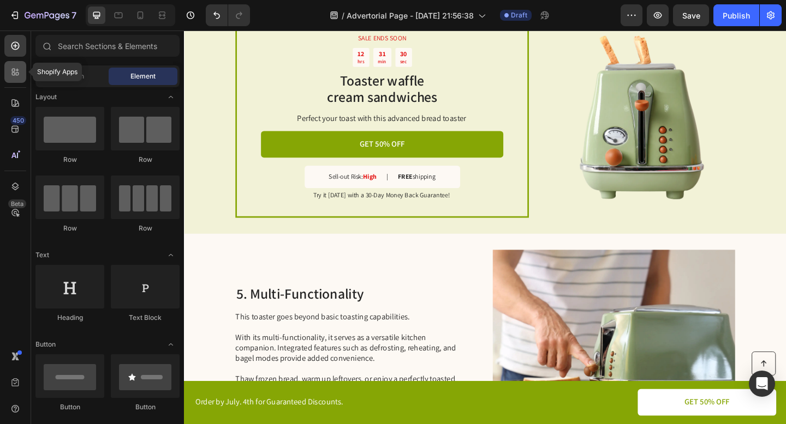
click at [22, 76] on div at bounding box center [15, 72] width 22 height 22
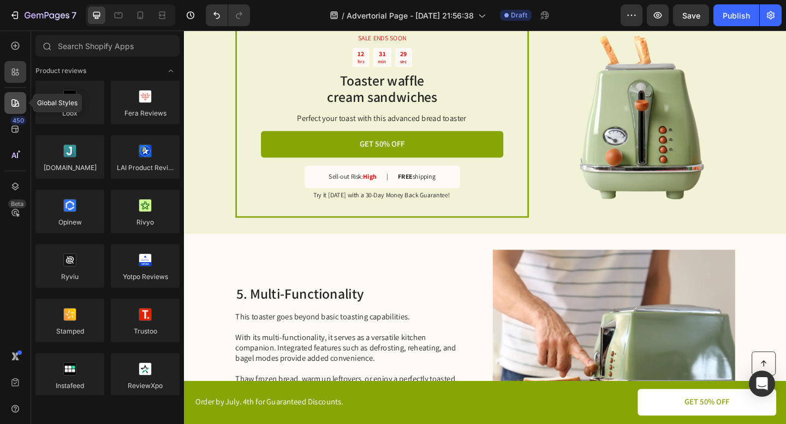
click at [11, 111] on div at bounding box center [15, 103] width 22 height 22
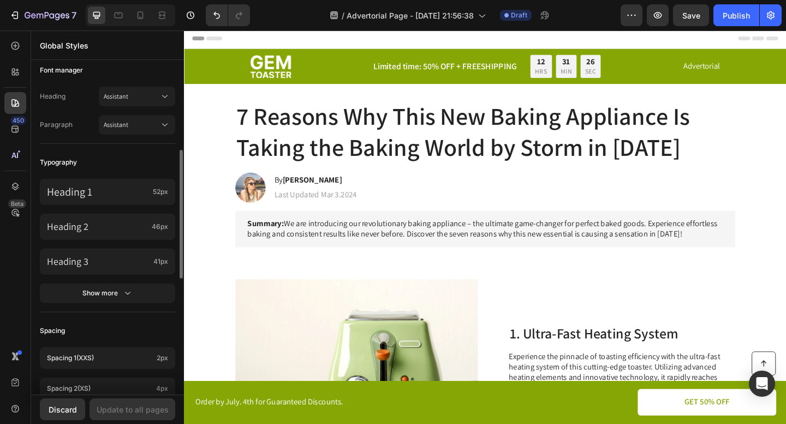
scroll to position [0, 0]
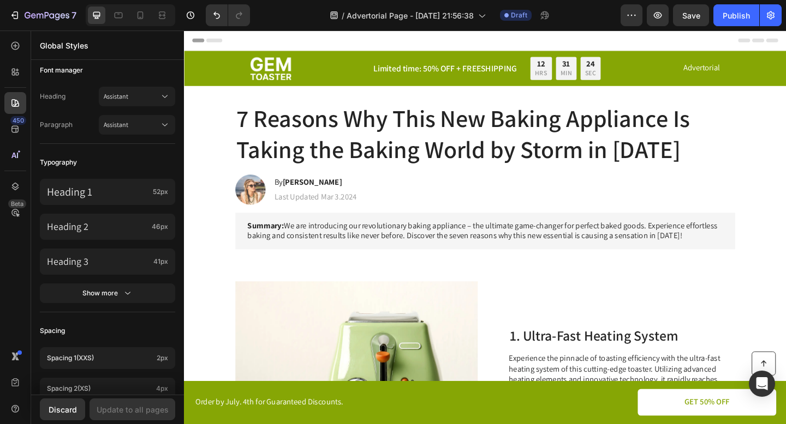
click at [199, 44] on icon at bounding box center [197, 42] width 8 height 8
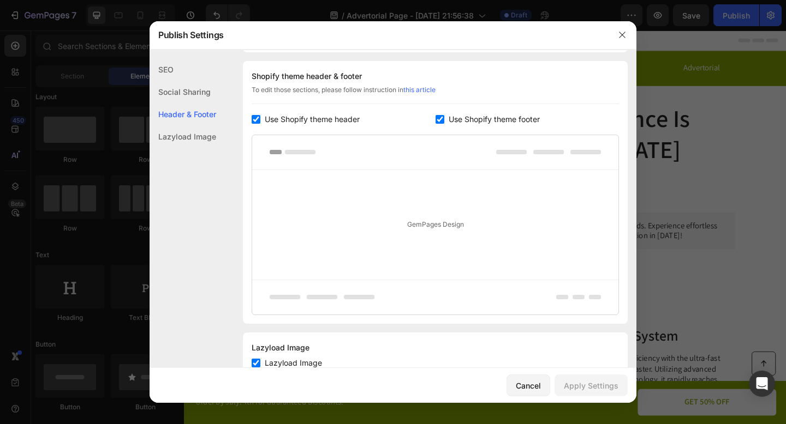
scroll to position [511, 0]
click at [260, 121] on label "Use Shopify theme header" at bounding box center [309, 118] width 99 height 13
checkbox input "false"
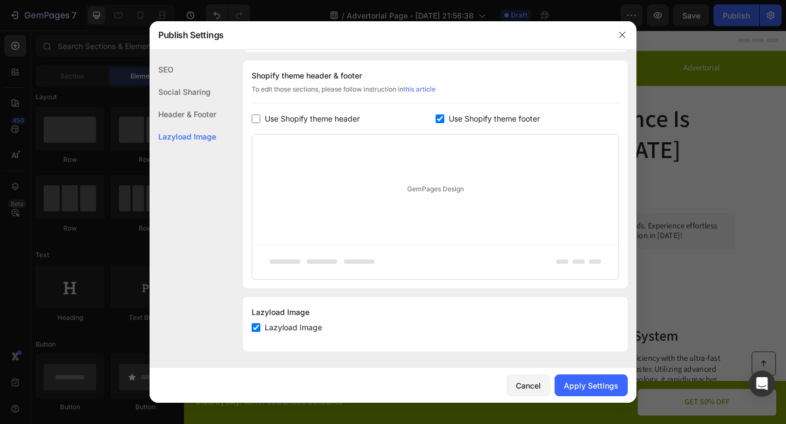
click at [444, 118] on label "Use Shopify theme footer" at bounding box center [491, 118] width 95 height 13
checkbox input "false"
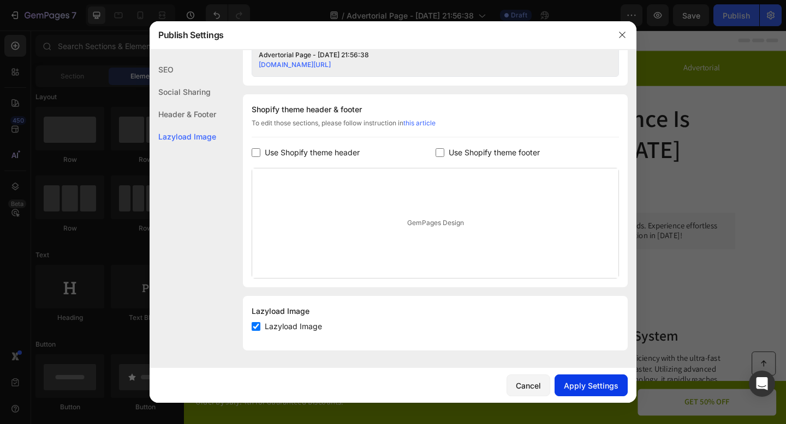
click at [596, 382] on div "Apply Settings" at bounding box center [591, 385] width 55 height 11
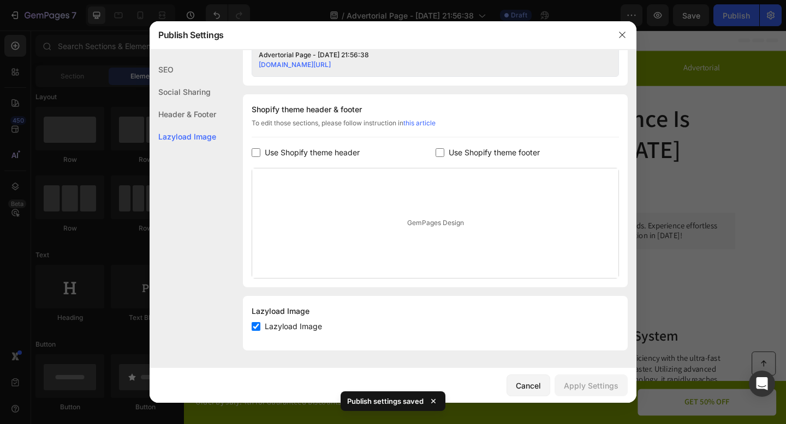
click at [716, 175] on div at bounding box center [393, 212] width 786 height 424
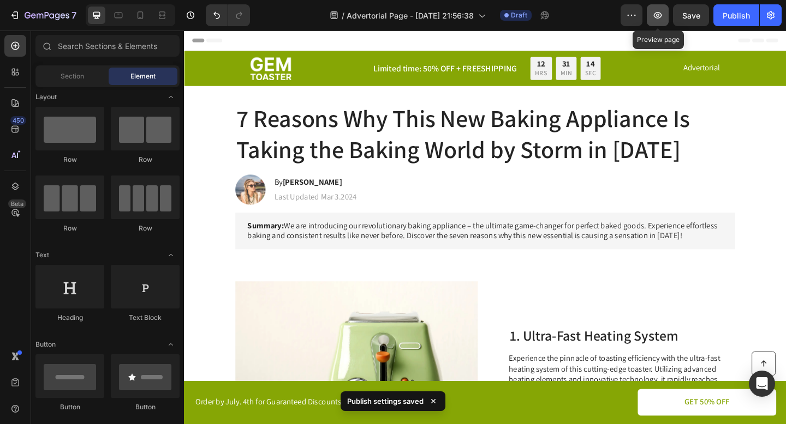
click at [659, 17] on icon "button" at bounding box center [658, 15] width 8 height 7
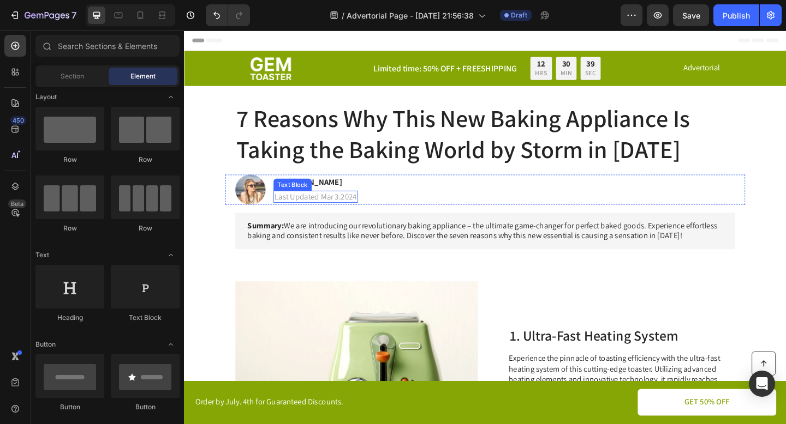
click at [295, 196] on div "Text Block" at bounding box center [301, 199] width 37 height 10
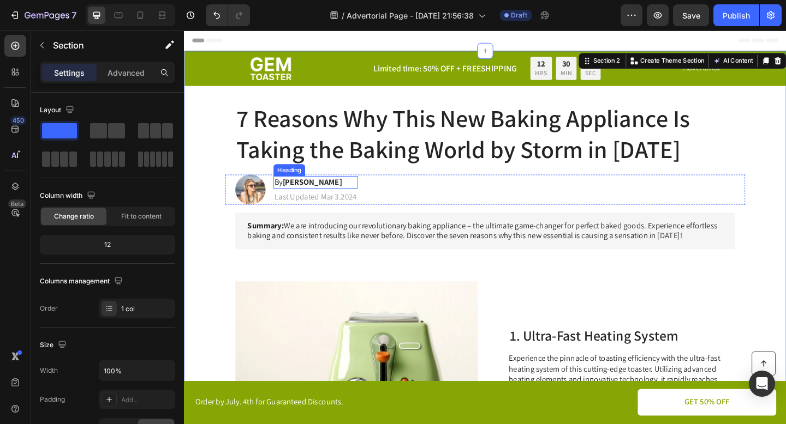
click at [317, 197] on strong "[PERSON_NAME]" at bounding box center [323, 195] width 64 height 11
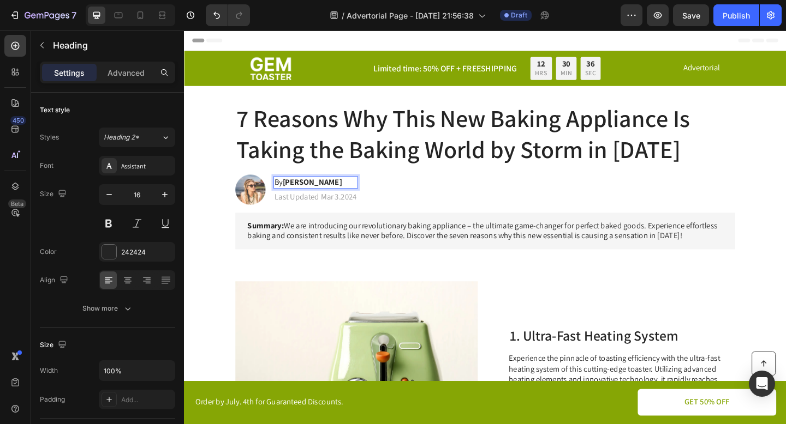
click at [326, 197] on strong "[PERSON_NAME]" at bounding box center [323, 195] width 64 height 11
